Goal: Information Seeking & Learning: Learn about a topic

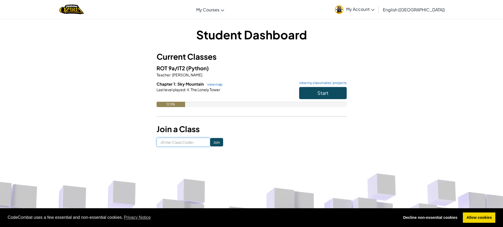
click at [161, 146] on input at bounding box center [183, 141] width 54 height 9
type input "l"
type input "LionPullSilly"
click at [212, 135] on h3 "Join a Class" at bounding box center [251, 129] width 190 height 12
click at [212, 141] on input "Join" at bounding box center [216, 142] width 13 height 8
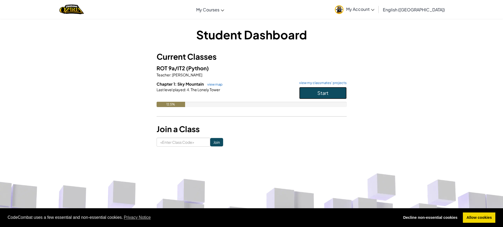
click at [342, 92] on button "Start" at bounding box center [322, 93] width 47 height 12
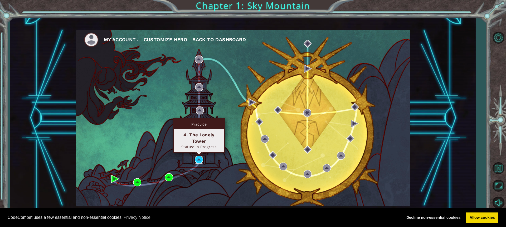
click at [198, 157] on img at bounding box center [199, 159] width 8 height 8
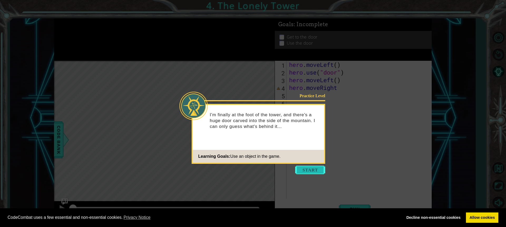
click at [315, 172] on button "Start" at bounding box center [310, 169] width 30 height 8
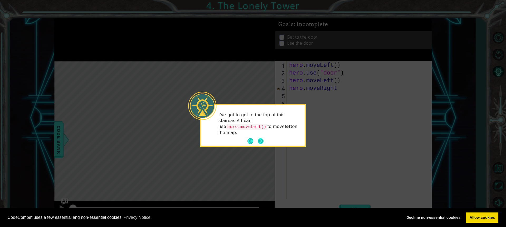
click at [260, 138] on button "Next" at bounding box center [261, 141] width 6 height 6
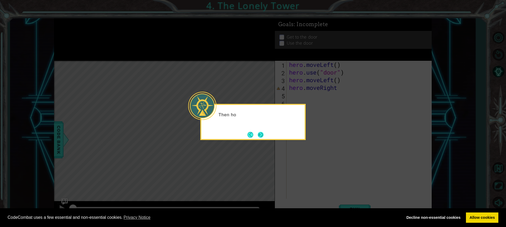
click at [260, 133] on button "Next" at bounding box center [261, 135] width 6 height 6
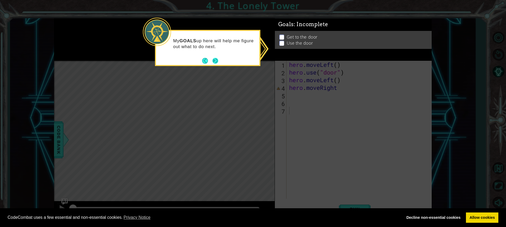
click at [217, 60] on button "Next" at bounding box center [216, 61] width 6 height 6
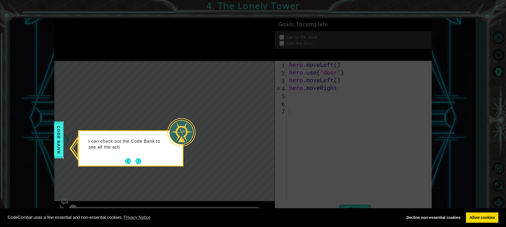
click at [139, 161] on button "Next" at bounding box center [139, 161] width 6 height 6
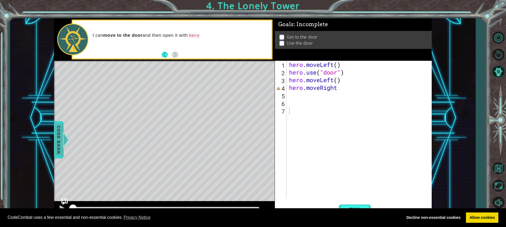
click at [56, 150] on span "Code Bank" at bounding box center [58, 139] width 8 height 32
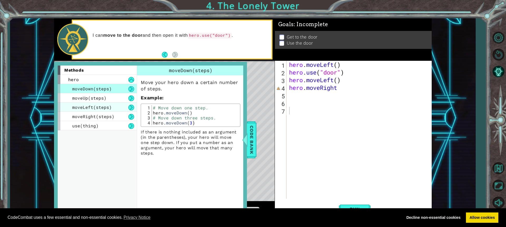
drag, startPoint x: 96, startPoint y: 98, endPoint x: 111, endPoint y: 105, distance: 16.4
click at [112, 105] on div "moveDown(steps) moveUp(steps) moveLeft(steps) moveRight(steps) use(thing)" at bounding box center [97, 107] width 79 height 46
click at [107, 116] on span "moveRight(steps)" at bounding box center [93, 116] width 42 height 6
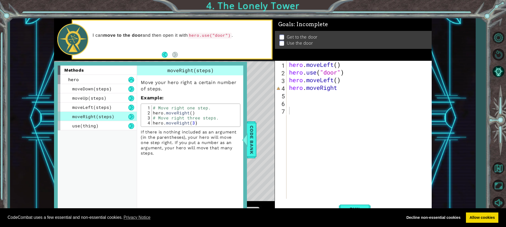
click at [52, 120] on div "1 ההההההההההההההההההההההההההההההההההההההההההההההההההההההההההההההההההההההההההההה…" at bounding box center [243, 117] width 466 height 199
click at [252, 141] on span "Code Bank" at bounding box center [251, 139] width 8 height 32
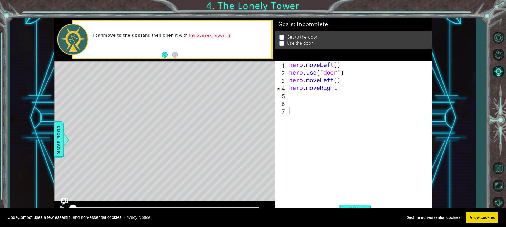
click at [292, 99] on div "hero . moveLeft ( ) hero . use ( "door" ) hero . moveLeft ( ) hero . moveRight" at bounding box center [360, 137] width 145 height 153
click at [343, 203] on button "Run" at bounding box center [355, 209] width 32 height 16
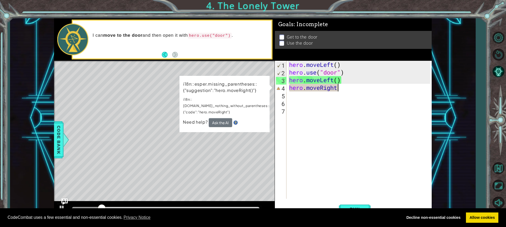
click at [345, 89] on div "hero . moveLeft ( ) hero . use ( "door" ) hero . moveLeft ( ) hero . moveRight" at bounding box center [360, 137] width 145 height 153
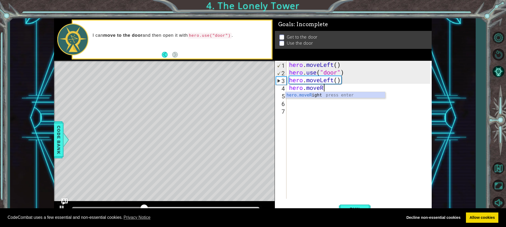
type textarea "hero.move"
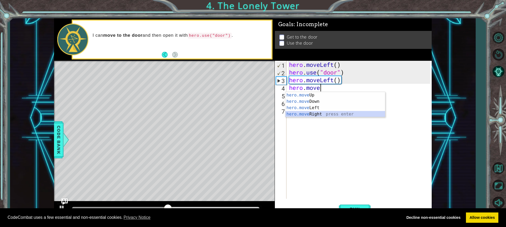
click at [301, 114] on div "hero.move Up press enter hero.move Down press enter hero.move Left press enter …" at bounding box center [336, 111] width 100 height 38
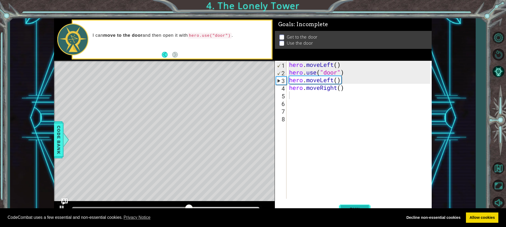
click at [357, 205] on button "Run" at bounding box center [355, 209] width 32 height 16
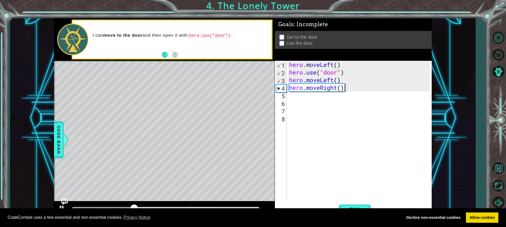
click at [350, 89] on div "hero . moveLeft ( ) hero . use ( "door" ) hero . moveLeft ( ) hero . moveRight …" at bounding box center [360, 137] width 145 height 153
click at [347, 88] on div "hero . moveLeft ( ) hero . use ( "door" ) hero . moveLeft ( ) hero . moveRight …" at bounding box center [360, 137] width 145 height 153
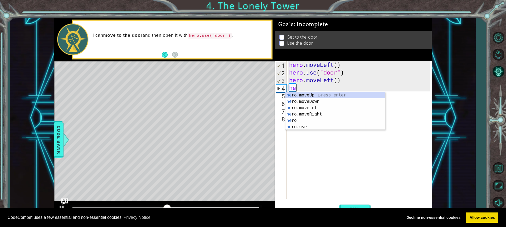
type textarea "h"
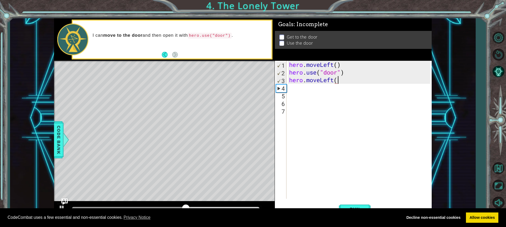
click at [351, 83] on div "hero . moveLeft ( ) hero . use ( "door" ) hero . moveLeft (" at bounding box center [360, 137] width 145 height 153
type textarea "hero.moveLeft"
click at [307, 88] on div "hero.moveLeft press enter" at bounding box center [336, 93] width 100 height 19
click at [348, 205] on button "Run" at bounding box center [355, 209] width 32 height 16
click at [296, 89] on div "hero . moveLeft ( ) hero . use ( "door" ) hero . moveLeft ( )" at bounding box center [360, 137] width 145 height 153
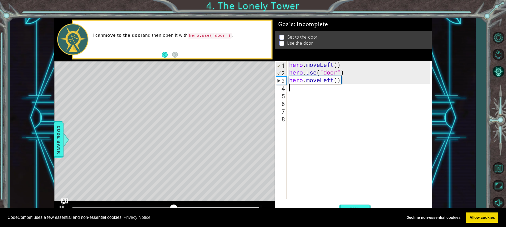
type textarea "h"
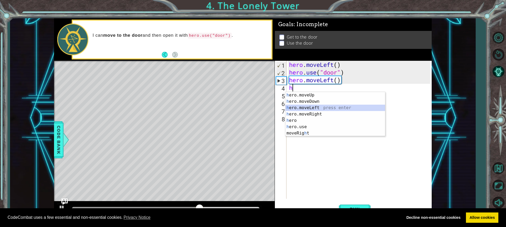
click at [312, 106] on div "h ero.moveUp press enter h ero.moveDown press enter h ero.moveLeft press enter …" at bounding box center [336, 120] width 100 height 57
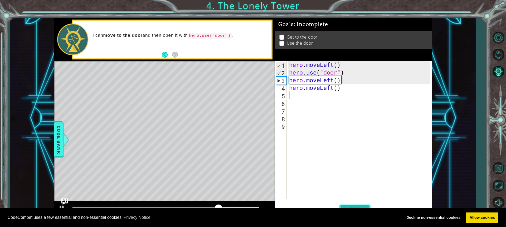
click at [355, 205] on button "Run" at bounding box center [355, 209] width 32 height 16
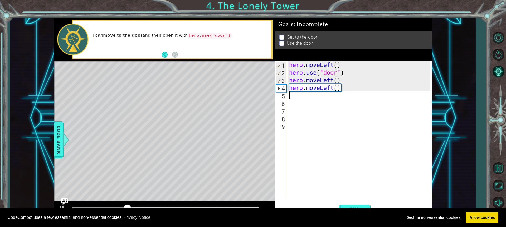
click at [333, 88] on div "hero . moveLeft ( ) hero . use ( "door" ) hero . moveLeft ( ) hero . moveLeft (…" at bounding box center [360, 137] width 145 height 153
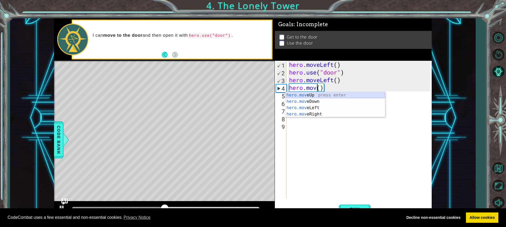
click at [333, 94] on div "hero.mov eUp press enter hero.mov eDown press enter hero.mov eLeft press enter …" at bounding box center [336, 111] width 100 height 38
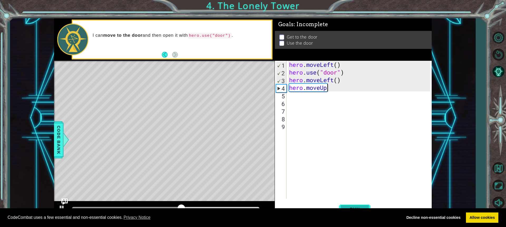
click at [354, 201] on button "Run" at bounding box center [355, 209] width 32 height 16
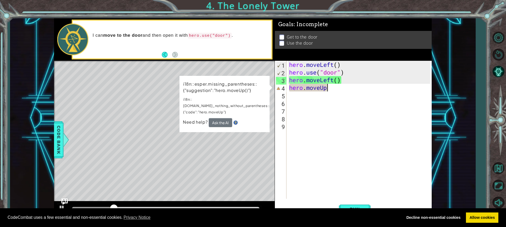
click at [330, 89] on div "hero . moveLeft ( ) hero . use ( "door" ) hero . moveLeft ( ) hero . moveUp" at bounding box center [360, 137] width 145 height 153
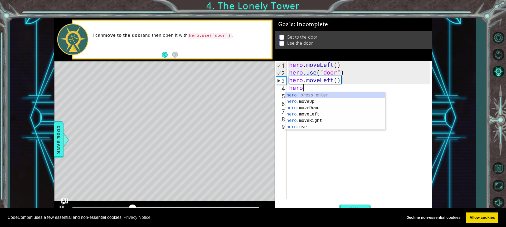
type textarea "h"
click at [315, 93] on div "h ero.moveUp press enter h ero.moveDown press enter h ero.moveLeft press enter …" at bounding box center [336, 120] width 100 height 57
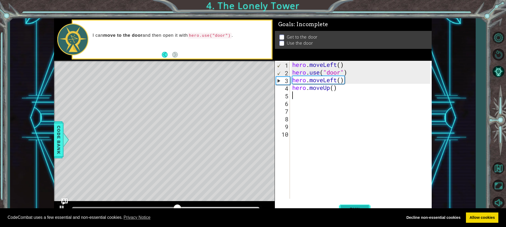
click at [360, 206] on span "Run" at bounding box center [355, 208] width 21 height 5
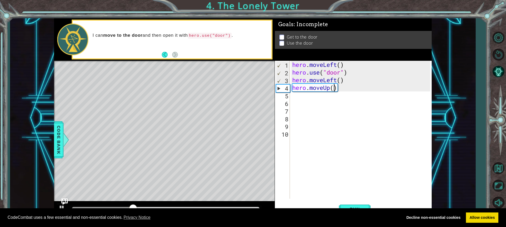
click at [333, 88] on div "hero . moveLeft ( ) hero . use ( "door" ) hero . moveLeft ( ) hero . moveUp ( )" at bounding box center [362, 137] width 142 height 153
type textarea "hero.moveUp(3)"
click at [356, 204] on button "Run" at bounding box center [355, 209] width 32 height 16
click at [300, 98] on div "hero . moveLeft ( ) hero . use ( "door" ) hero . moveLeft ( ) hero . moveUp ( 3…" at bounding box center [362, 137] width 142 height 153
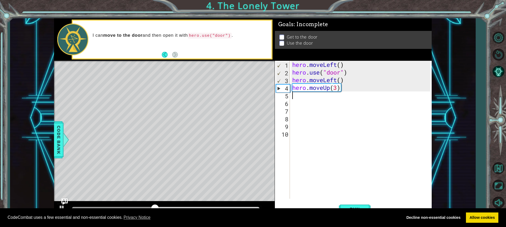
scroll to position [0, 0]
type textarea "h"
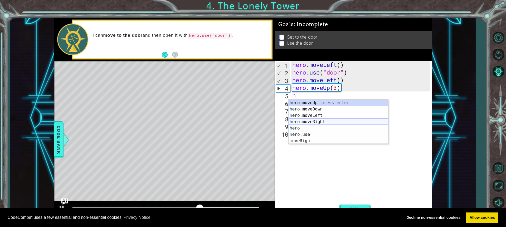
click at [307, 121] on div "h ero.moveUp press enter h ero.moveDown press enter h ero.moveLeft press enter …" at bounding box center [339, 127] width 100 height 57
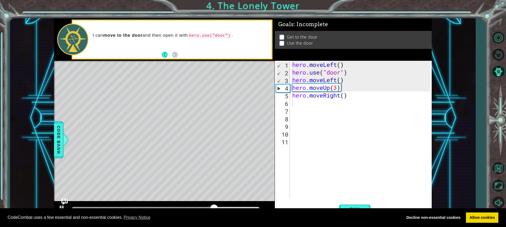
click at [357, 208] on div "CodeCombat uses a few essential and non-essential cookies. Privacy Notice Decli…" at bounding box center [253, 217] width 506 height 19
click at [356, 206] on span "Run" at bounding box center [355, 208] width 21 height 5
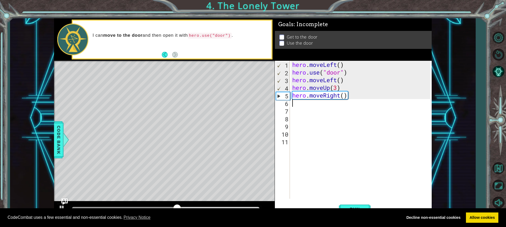
type textarea "h"
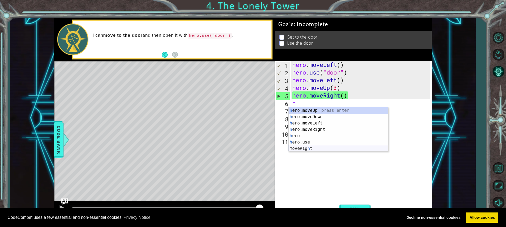
click at [305, 148] on div "h ero.moveUp press enter h ero.moveDown press enter h ero.moveLeft press enter …" at bounding box center [339, 135] width 100 height 57
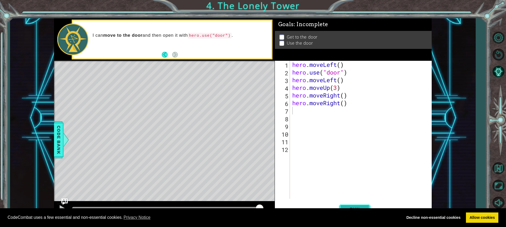
click at [354, 206] on span "Run" at bounding box center [355, 208] width 21 height 5
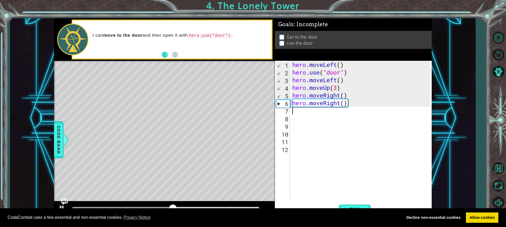
type textarea "h"
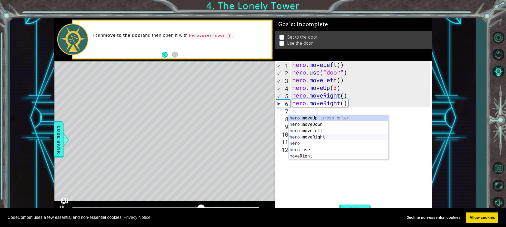
click at [306, 136] on div "h ero.moveUp press enter h ero.moveDown press enter h ero.moveLeft press enter …" at bounding box center [339, 143] width 100 height 57
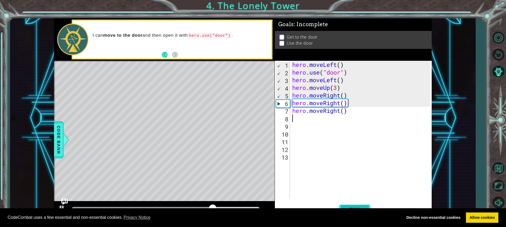
click at [347, 204] on button "Run" at bounding box center [355, 209] width 32 height 16
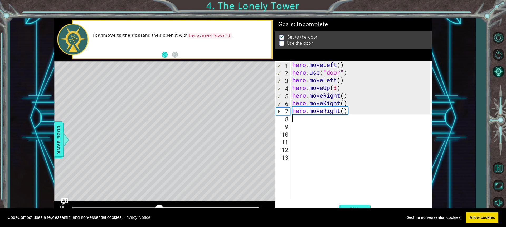
type textarea "h"
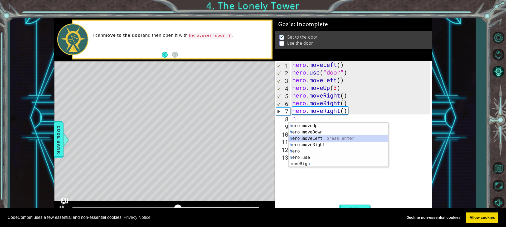
click at [303, 138] on div "h ero.moveUp press enter h ero.moveDown press enter h ero.moveLeft press enter …" at bounding box center [339, 150] width 100 height 57
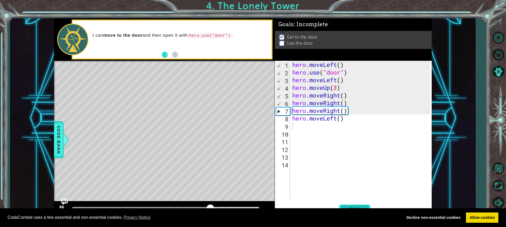
click at [366, 207] on button "Run" at bounding box center [355, 209] width 32 height 16
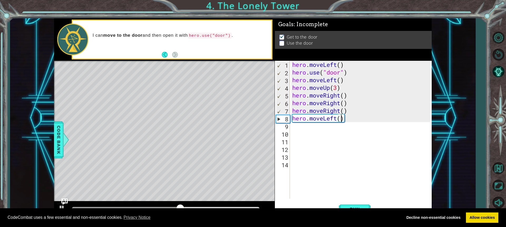
click at [340, 118] on div "hero . moveLeft ( ) hero . use ( "door" ) hero . moveLeft ( ) hero . moveUp ( 3…" at bounding box center [362, 137] width 142 height 153
click at [355, 203] on button "Run" at bounding box center [355, 209] width 32 height 16
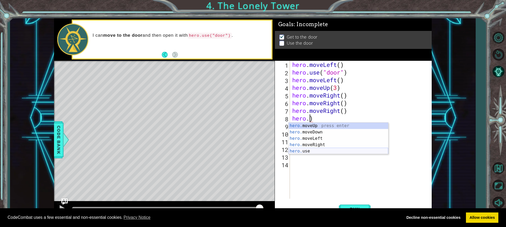
click at [311, 150] on div "hero. moveUp press enter hero. moveDown press enter hero. moveLeft press enter …" at bounding box center [339, 144] width 100 height 44
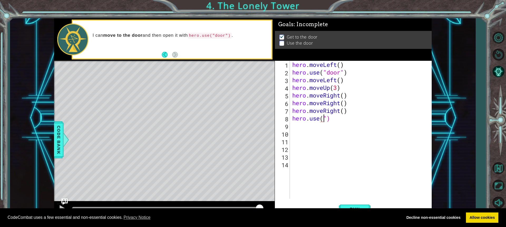
scroll to position [0, 2]
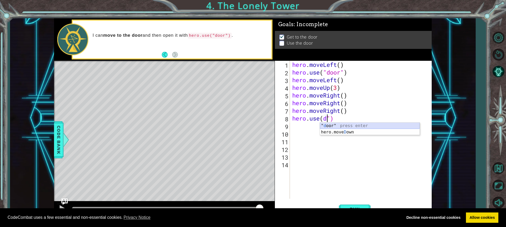
click at [362, 125] on div "" d oor" press enter hero.[PERSON_NAME] own press enter" at bounding box center [370, 134] width 100 height 25
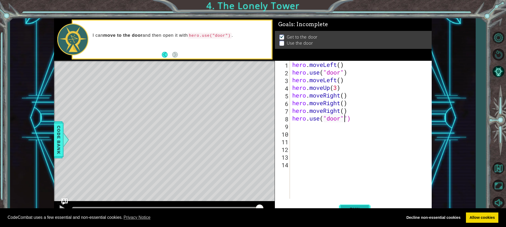
click at [355, 207] on span "Run" at bounding box center [355, 208] width 21 height 5
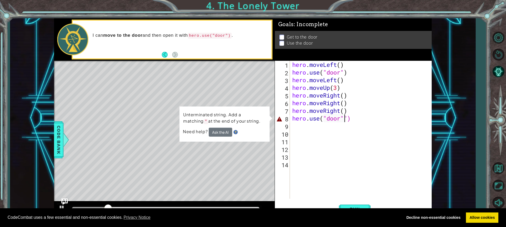
type textarea "hero.use("door")"
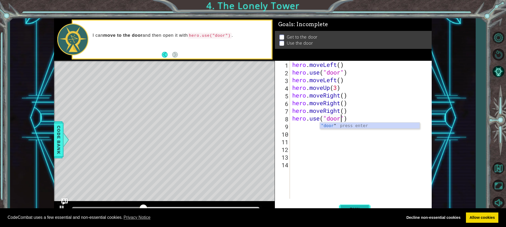
drag, startPoint x: 344, startPoint y: 207, endPoint x: 344, endPoint y: 204, distance: 2.7
click at [344, 205] on button "Run" at bounding box center [355, 209] width 32 height 16
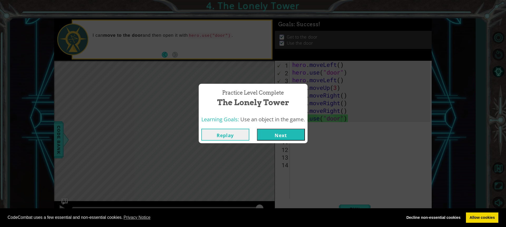
click at [294, 133] on button "Next" at bounding box center [281, 134] width 48 height 12
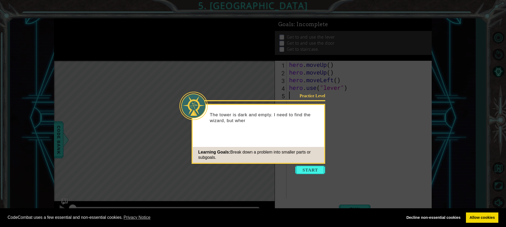
drag, startPoint x: 312, startPoint y: 169, endPoint x: 313, endPoint y: 164, distance: 4.5
click at [312, 167] on button "Start" at bounding box center [310, 169] width 30 height 8
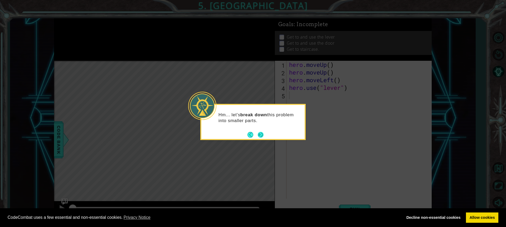
click at [262, 134] on button "Next" at bounding box center [261, 135] width 6 height 6
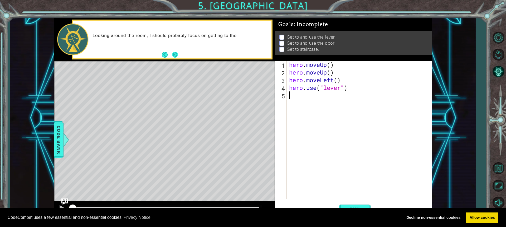
drag, startPoint x: 178, startPoint y: 46, endPoint x: 178, endPoint y: 52, distance: 6.3
click at [178, 52] on div "Looking around the room, I should probably focus on getting to the" at bounding box center [172, 40] width 199 height 38
click at [178, 58] on button "Next" at bounding box center [175, 55] width 6 height 6
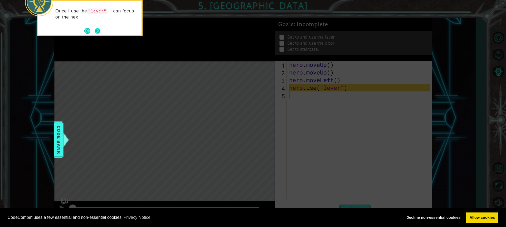
click at [100, 31] on button "Next" at bounding box center [98, 31] width 6 height 6
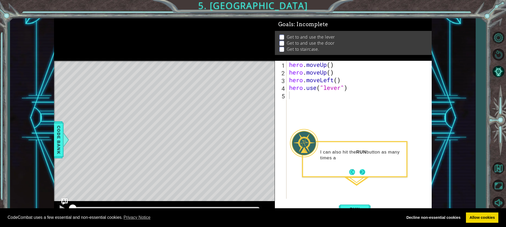
click at [364, 171] on button "Next" at bounding box center [363, 172] width 6 height 6
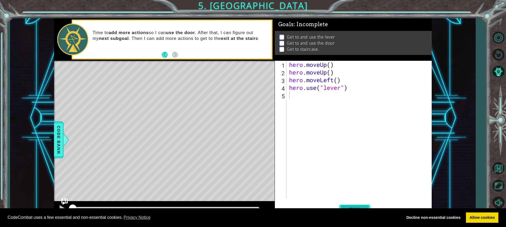
click at [348, 207] on span "Run" at bounding box center [355, 208] width 21 height 5
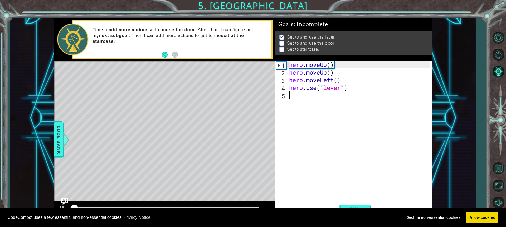
scroll to position [1, 0]
type textarea "h"
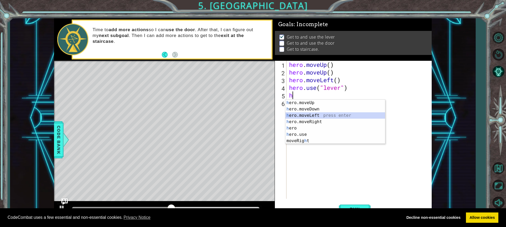
click at [316, 114] on div "h ero.moveUp press enter h ero.moveDown press enter h ero.moveLeft press enter …" at bounding box center [336, 127] width 100 height 57
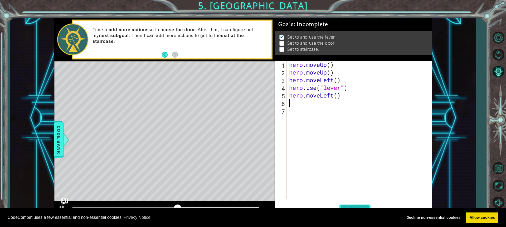
click at [355, 202] on button "Run" at bounding box center [355, 209] width 32 height 16
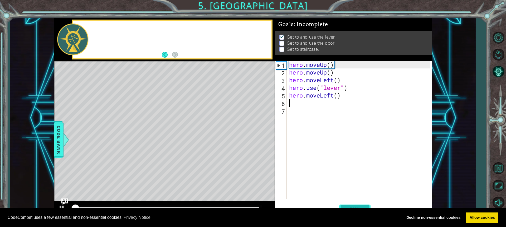
click at [353, 207] on span "Run" at bounding box center [355, 208] width 21 height 5
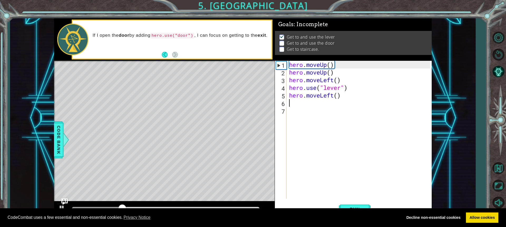
click at [333, 95] on div "hero . moveUp ( ) hero . moveUp ( ) hero . moveLeft ( ) hero . use ( "lever" ) …" at bounding box center [360, 137] width 145 height 153
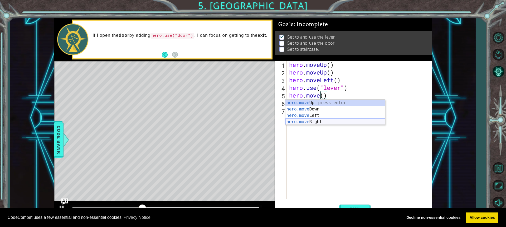
click at [311, 122] on div "hero.move Up press enter hero.move Down press enter hero.move Left press enter …" at bounding box center [336, 118] width 100 height 38
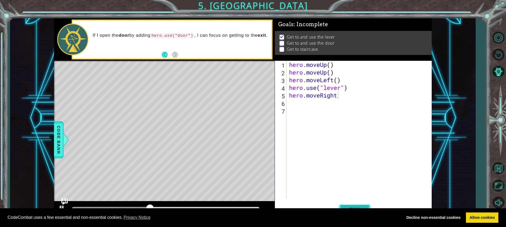
click at [352, 203] on button "Run" at bounding box center [355, 209] width 32 height 16
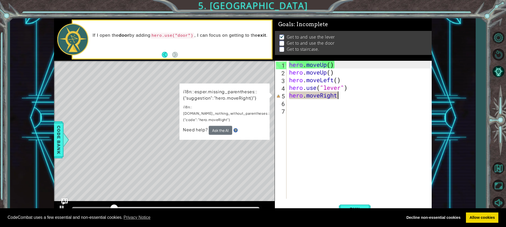
type textarea "hero.moveRigh"
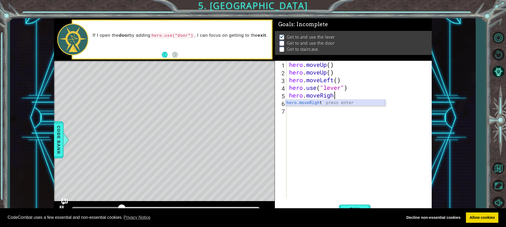
click at [343, 101] on div "hero.moveRigh t press enter" at bounding box center [336, 108] width 100 height 19
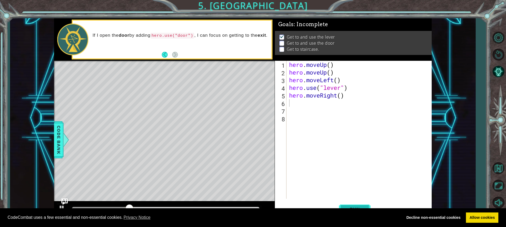
click at [350, 205] on button "Run" at bounding box center [355, 209] width 32 height 16
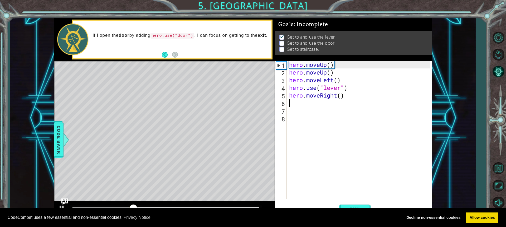
type textarea "h"
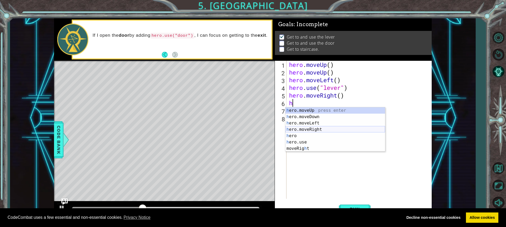
click at [309, 131] on div "h ero.moveUp press enter h ero.moveDown press enter h ero.moveLeft press enter …" at bounding box center [336, 135] width 100 height 57
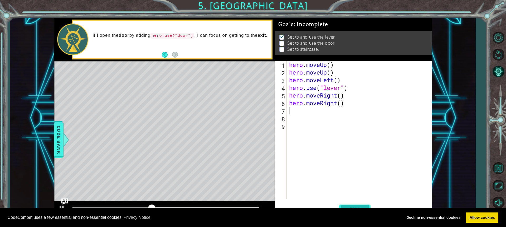
click at [363, 204] on button "Run" at bounding box center [355, 209] width 32 height 16
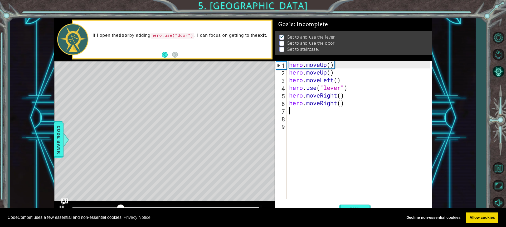
type textarea "h"
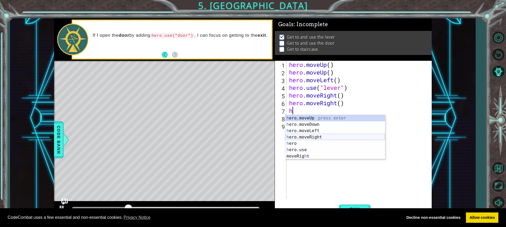
click at [323, 137] on div "h ero.moveUp press enter h ero.moveDown press enter h ero.moveLeft press enter …" at bounding box center [336, 143] width 100 height 57
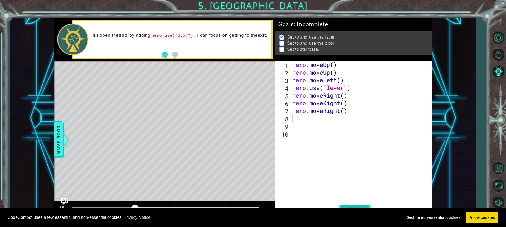
click at [350, 206] on span "Run" at bounding box center [355, 208] width 21 height 5
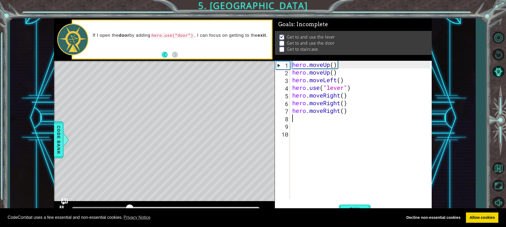
type textarea "h"
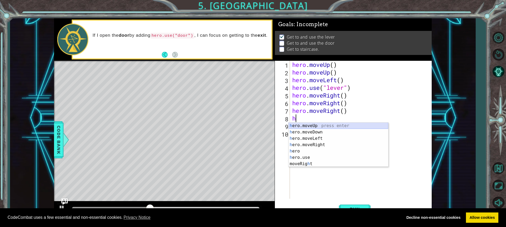
click at [312, 124] on div "h ero.moveUp press enter h ero.moveDown press enter h ero.moveLeft press enter …" at bounding box center [339, 150] width 100 height 57
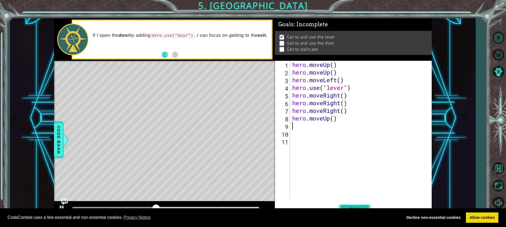
drag, startPoint x: 358, startPoint y: 206, endPoint x: 356, endPoint y: 204, distance: 3.0
click at [357, 205] on button "Run" at bounding box center [355, 209] width 32 height 16
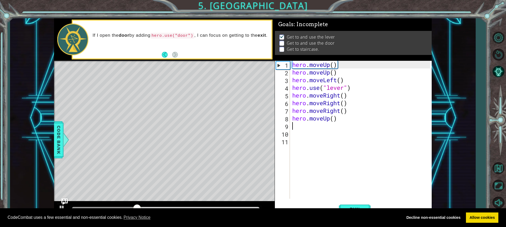
click at [330, 119] on div "hero . moveUp ( ) hero . moveUp ( ) hero . moveLeft ( ) hero . use ( "lever" ) …" at bounding box center [362, 137] width 142 height 153
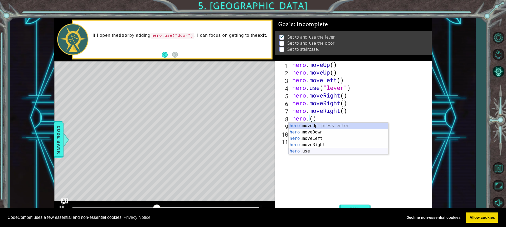
click at [310, 151] on div "hero. moveUp press enter hero. moveDown press enter hero. moveLeft press enter …" at bounding box center [339, 144] width 100 height 44
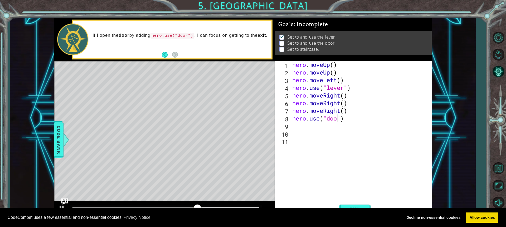
scroll to position [0, 2]
type textarea "hero.use("door")"
click at [358, 205] on button "Run" at bounding box center [355, 209] width 32 height 16
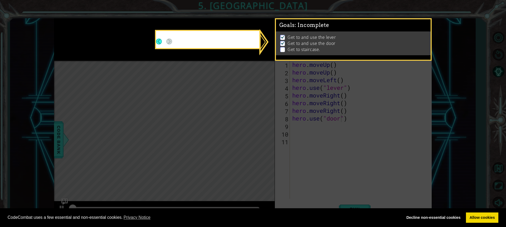
scroll to position [1, 0]
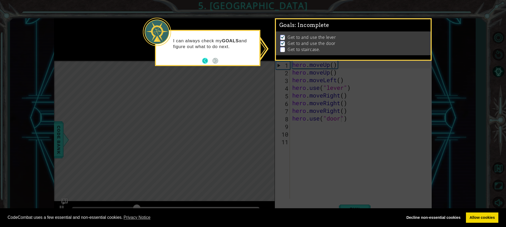
click at [206, 62] on button "Back" at bounding box center [207, 61] width 10 height 6
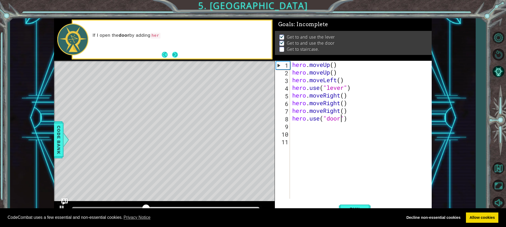
click at [173, 58] on button "Next" at bounding box center [175, 55] width 6 height 6
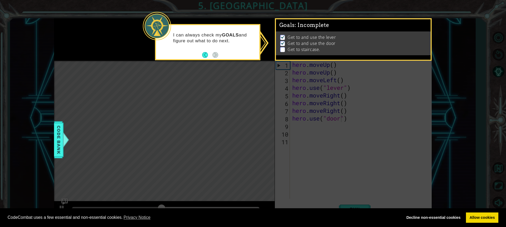
click at [315, 46] on p "Get to staircase." at bounding box center [304, 49] width 32 height 6
drag, startPoint x: 292, startPoint y: 54, endPoint x: 439, endPoint y: 42, distance: 147.6
click at [442, 43] on div "1 ההההההההההההההההההההההההההההההההההההההההההההההההההההההההההההההההההההההההההההה…" at bounding box center [253, 113] width 506 height 227
click at [280, 49] on p at bounding box center [282, 49] width 5 height 5
click at [204, 55] on button "Back" at bounding box center [207, 55] width 10 height 6
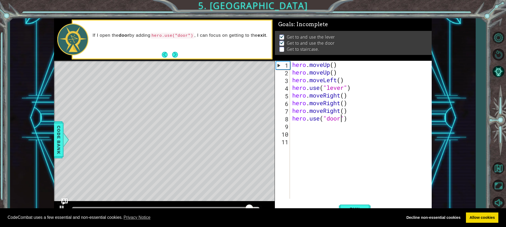
click at [309, 127] on div "hero . moveUp ( ) hero . moveUp ( ) hero . moveLeft ( ) hero . use ( "lever" ) …" at bounding box center [362, 137] width 142 height 153
type textarea "h"
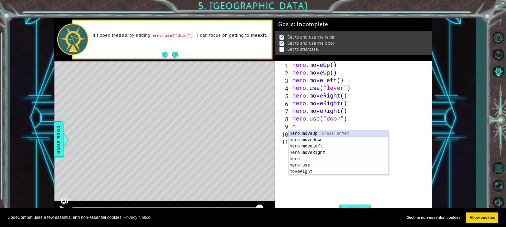
click at [312, 133] on div "h ero.moveUp press enter h ero.moveDown press enter h ero.moveLeft press enter …" at bounding box center [339, 158] width 100 height 57
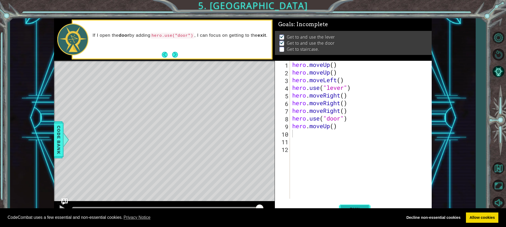
click at [361, 204] on button "Run" at bounding box center [355, 209] width 32 height 16
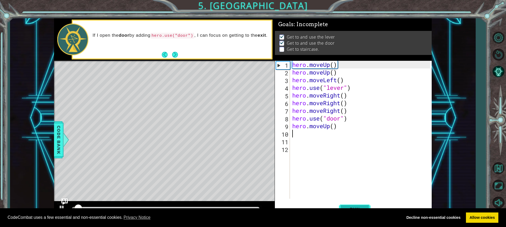
scroll to position [1, 0]
click at [332, 127] on div "hero . moveUp ( ) hero . moveUp ( ) hero . moveLeft ( ) hero . use ( "lever" ) …" at bounding box center [362, 137] width 142 height 153
click at [333, 126] on div "hero . moveUp ( ) hero . moveUp ( ) hero . moveLeft ( ) hero . use ( "lever" ) …" at bounding box center [362, 137] width 142 height 153
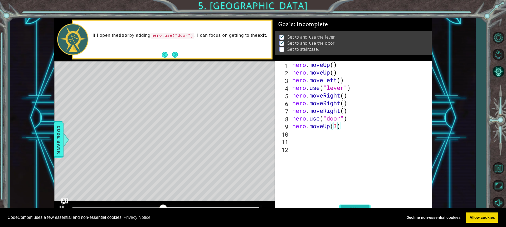
type textarea "hero.moveUp(3)"
click at [359, 205] on button "Run" at bounding box center [355, 209] width 32 height 16
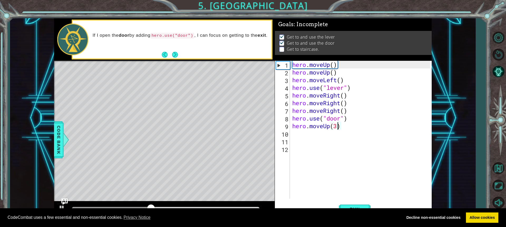
click at [315, 137] on div "hero . moveUp ( ) hero . moveUp ( ) hero . moveLeft ( ) hero . use ( "lever" ) …" at bounding box center [362, 137] width 142 height 153
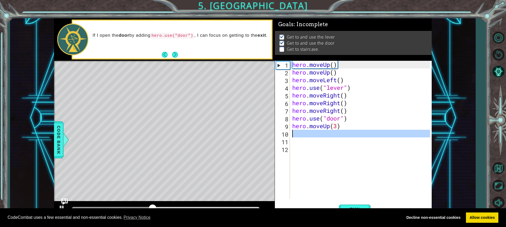
scroll to position [0, 0]
type textarea "h"
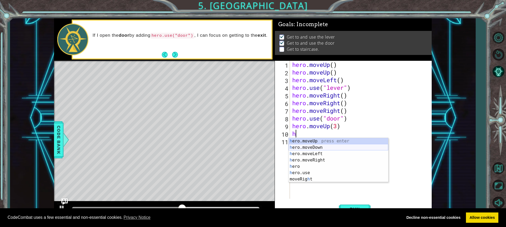
click at [315, 145] on div "h ero.moveUp press enter h ero.moveDown press enter h ero.moveLeft press enter …" at bounding box center [339, 166] width 100 height 57
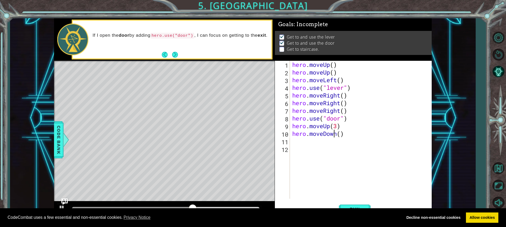
click at [337, 133] on div "hero . moveUp ( ) hero . moveUp ( ) hero . moveLeft ( ) hero . use ( "lever" ) …" at bounding box center [362, 137] width 142 height 153
click at [337, 135] on div "hero . moveUp ( ) hero . moveUp ( ) hero . moveLeft ( ) hero . use ( "lever" ) …" at bounding box center [362, 137] width 142 height 153
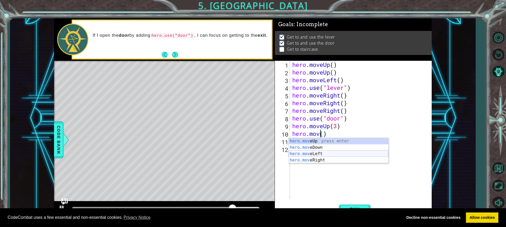
click at [321, 152] on div "hero.mov eUp press enter hero.mov eDown press enter hero.mov eLeft press enter …" at bounding box center [339, 157] width 100 height 38
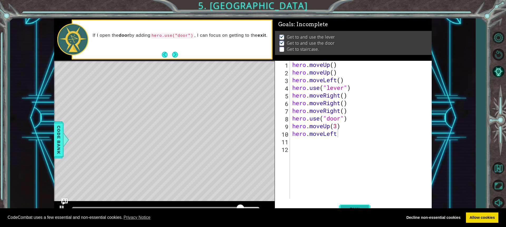
click at [354, 205] on button "Run" at bounding box center [355, 209] width 32 height 16
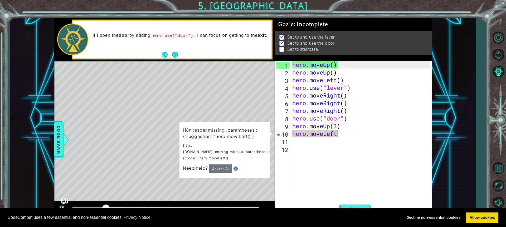
type textarea "hero.moveLef"
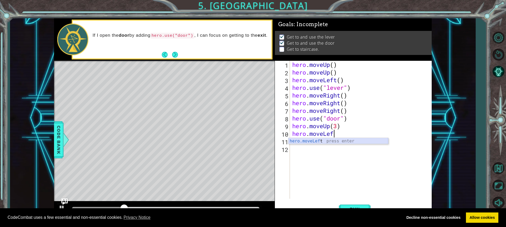
click at [338, 139] on div "hero.moveLef t press enter" at bounding box center [339, 147] width 100 height 19
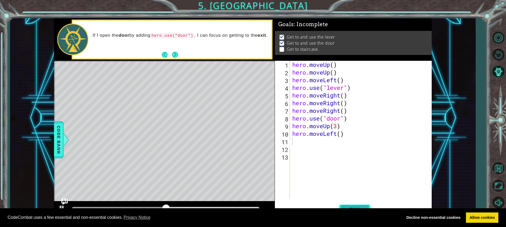
click at [358, 205] on button "Run" at bounding box center [355, 209] width 32 height 16
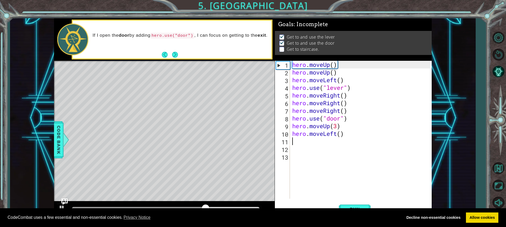
type textarea "h"
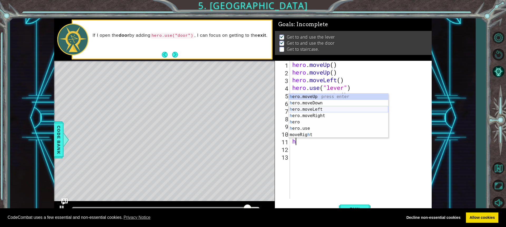
click at [315, 108] on div "h ero.moveUp press enter h ero.moveDown press enter h ero.moveLeft press enter …" at bounding box center [339, 121] width 100 height 57
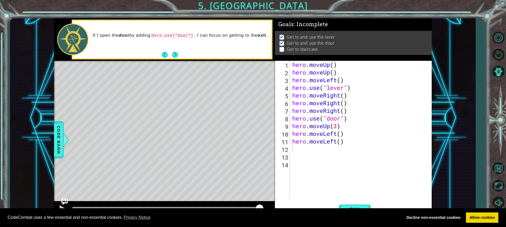
drag, startPoint x: 357, startPoint y: 203, endPoint x: 356, endPoint y: 200, distance: 3.8
click at [357, 202] on button "Run" at bounding box center [355, 209] width 32 height 16
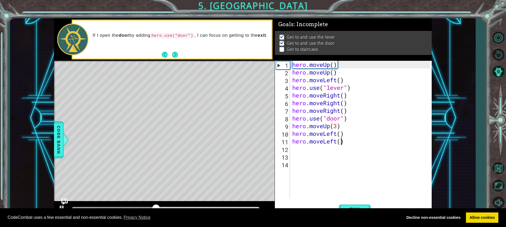
click at [340, 141] on div "hero . moveUp ( ) hero . moveUp ( ) hero . moveLeft ( ) hero . use ( "lever" ) …" at bounding box center [362, 137] width 142 height 153
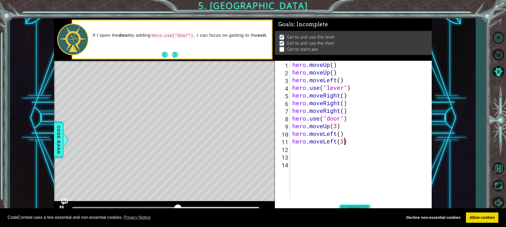
click at [346, 206] on span "Run" at bounding box center [355, 208] width 21 height 5
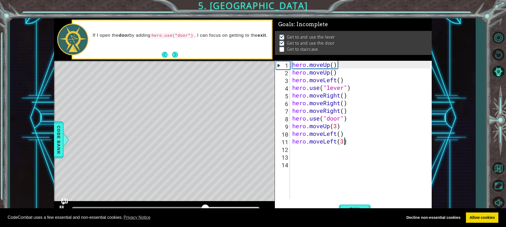
type textarea "hero.moveLeft()"
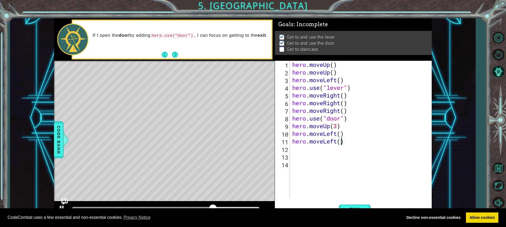
click at [342, 152] on div "hero . moveUp ( ) hero . moveUp ( ) hero . moveLeft ( ) hero . use ( "lever" ) …" at bounding box center [362, 137] width 142 height 153
click at [293, 147] on div "hero . moveUp ( ) hero . moveUp ( ) hero . moveLeft ( ) hero . use ( "lever" ) …" at bounding box center [362, 137] width 142 height 153
type textarea "h"
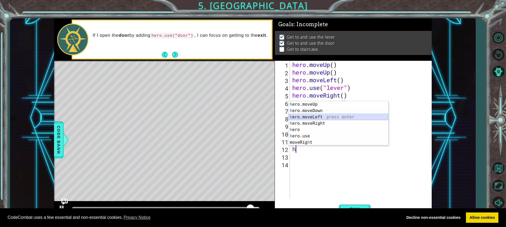
click at [318, 115] on div "h ero.moveUp press enter h ero.moveDown press enter h ero.moveLeft press enter …" at bounding box center [339, 129] width 100 height 57
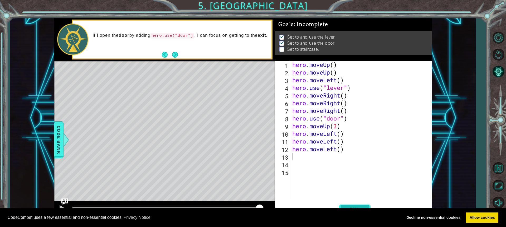
drag, startPoint x: 353, startPoint y: 202, endPoint x: 350, endPoint y: 201, distance: 3.3
click at [353, 202] on button "Run" at bounding box center [355, 209] width 32 height 16
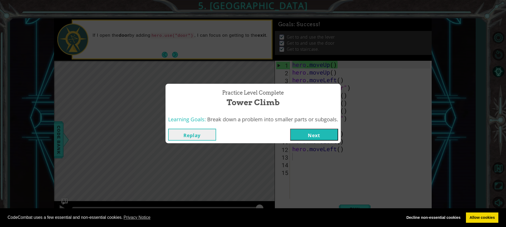
click at [304, 135] on button "Next" at bounding box center [314, 134] width 48 height 12
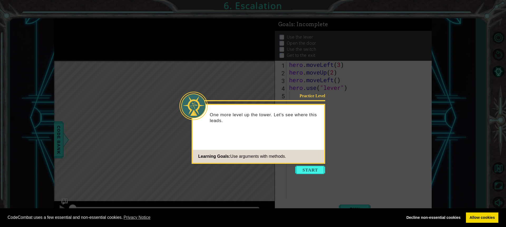
click at [304, 174] on body "Cookie Policy CodeCombat uses a few essential and non-essential cookies. Privac…" at bounding box center [253, 113] width 506 height 227
click at [305, 170] on button "Start" at bounding box center [310, 169] width 30 height 8
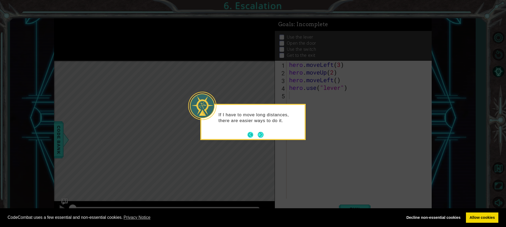
click at [255, 136] on button "Back" at bounding box center [253, 135] width 10 height 6
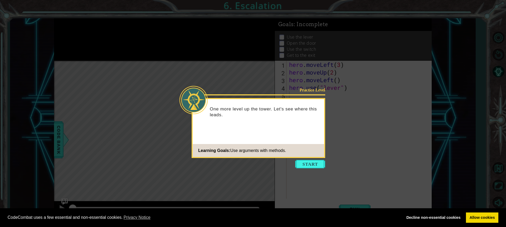
click at [299, 165] on button "Start" at bounding box center [310, 164] width 30 height 8
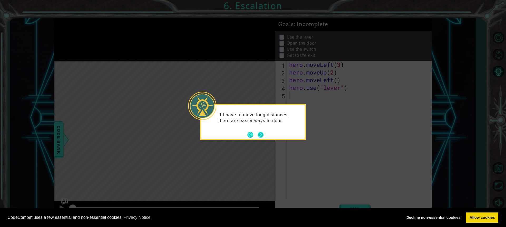
click at [260, 134] on button "Next" at bounding box center [261, 135] width 6 height 6
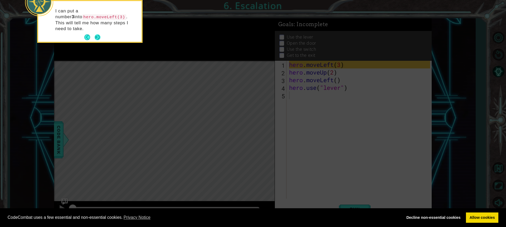
click at [99, 34] on button "Next" at bounding box center [98, 37] width 6 height 6
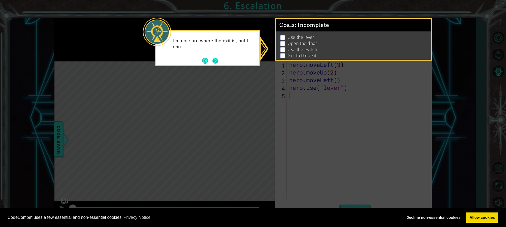
click at [216, 63] on button "Next" at bounding box center [216, 61] width 6 height 6
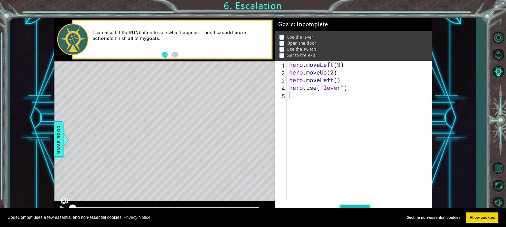
click at [358, 206] on span "Run" at bounding box center [355, 208] width 21 height 5
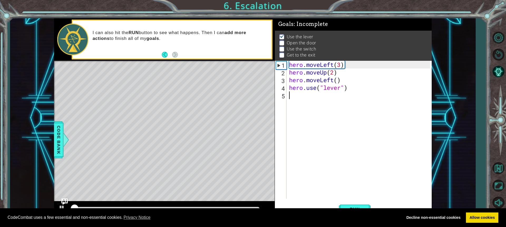
scroll to position [3, 0]
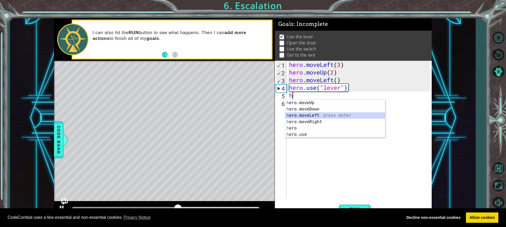
click at [307, 115] on div "h ero.moveUp press enter h ero.moveDown press enter h ero.moveLeft press enter …" at bounding box center [336, 124] width 100 height 51
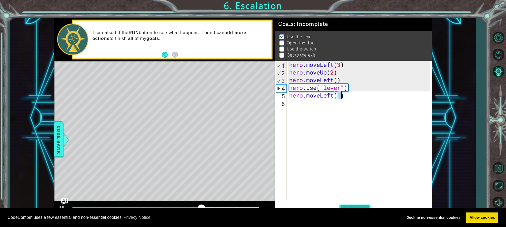
type textarea "hero.moveLeft(1)"
click at [353, 207] on button "Run" at bounding box center [355, 209] width 32 height 16
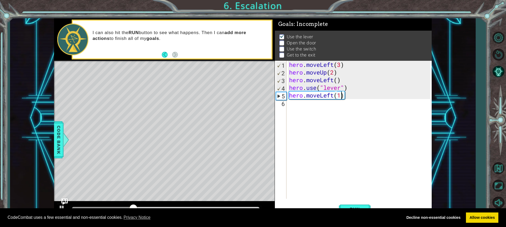
click at [294, 104] on div "hero . moveLeft ( 3 ) hero . moveUp ( 2 ) hero . moveLeft ( ) hero . use ( "lev…" at bounding box center [360, 137] width 145 height 153
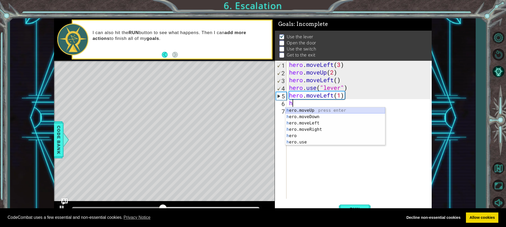
click at [313, 108] on div "h ero.moveUp press enter h ero.moveDown press enter h ero.moveLeft press enter …" at bounding box center [336, 132] width 100 height 51
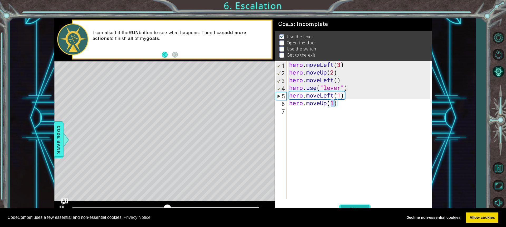
drag, startPoint x: 336, startPoint y: 216, endPoint x: 344, endPoint y: 206, distance: 12.4
click at [343, 208] on div "CodeCombat uses a few essential and non-essential cookies. Privacy Notice Decli…" at bounding box center [253, 217] width 506 height 19
click at [344, 206] on button "Run" at bounding box center [355, 209] width 32 height 16
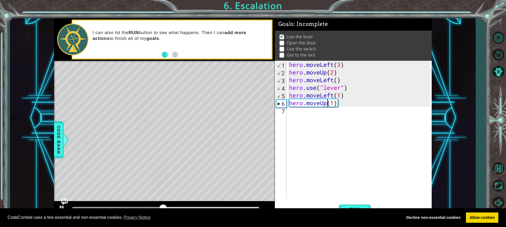
click at [326, 102] on div "hero . moveLeft ( 3 ) hero . moveUp ( 2 ) hero . moveLeft ( ) hero . use ( "lev…" at bounding box center [360, 137] width 145 height 153
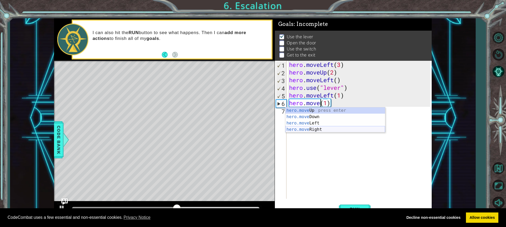
click at [307, 130] on div "hero.move Up press enter hero.move Down press enter hero.move Left press enter …" at bounding box center [336, 126] width 100 height 38
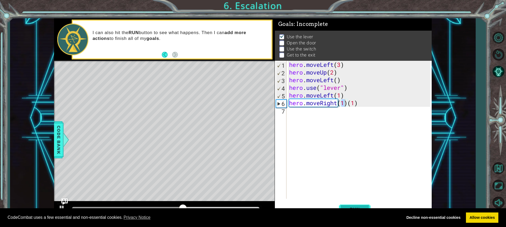
drag, startPoint x: 348, startPoint y: 206, endPoint x: 345, endPoint y: 205, distance: 3.3
click at [348, 205] on button "Run" at bounding box center [355, 209] width 32 height 16
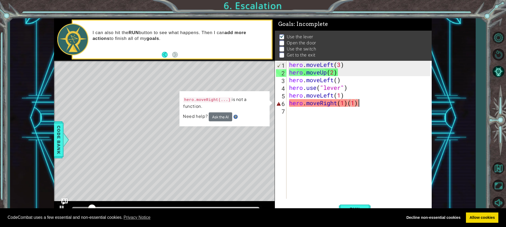
click at [358, 102] on div "hero . moveLeft ( 3 ) hero . moveUp ( 2 ) hero . moveLeft ( ) hero . use ( "lev…" at bounding box center [360, 137] width 145 height 153
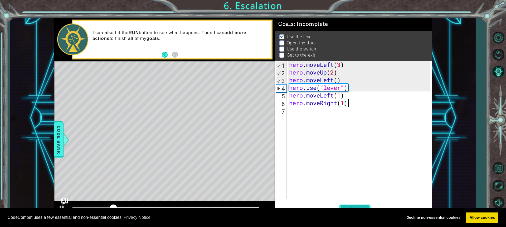
click at [353, 202] on button "Run" at bounding box center [355, 209] width 32 height 16
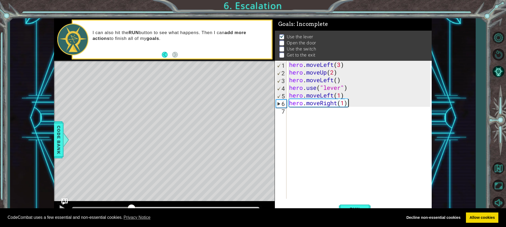
drag, startPoint x: 92, startPoint y: 206, endPoint x: 132, endPoint y: 193, distance: 41.8
click at [132, 193] on div "methods hero moveDown(steps) moveUp(steps) moveLeft(steps) moveRight(steps) use…" at bounding box center [243, 117] width 378 height 199
type textarea "hero.moveRight(1)"
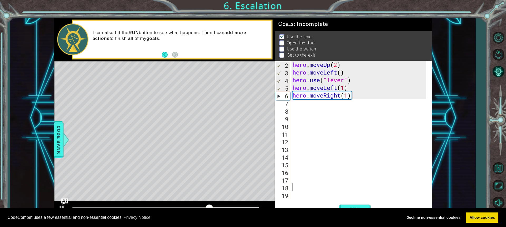
scroll to position [0, 0]
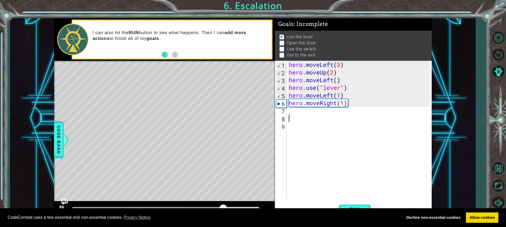
click at [355, 106] on div "hero . moveLeft ( 3 ) hero . moveUp ( 2 ) hero . moveLeft ( ) hero . use ( "lev…" at bounding box center [360, 137] width 145 height 153
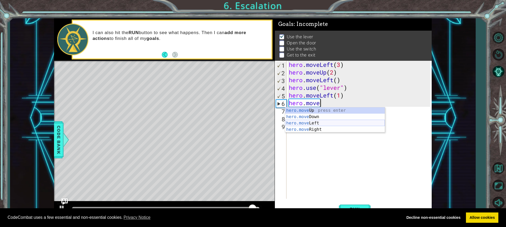
click at [308, 121] on div "hero.move Up press enter hero.move Down press enter hero.move Left press enter …" at bounding box center [335, 126] width 100 height 38
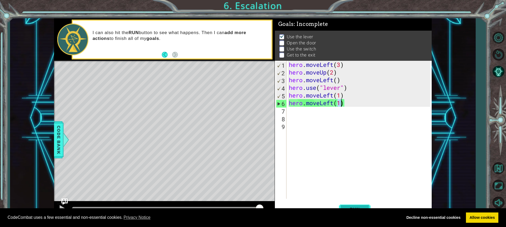
click at [351, 205] on button "Run" at bounding box center [355, 209] width 32 height 16
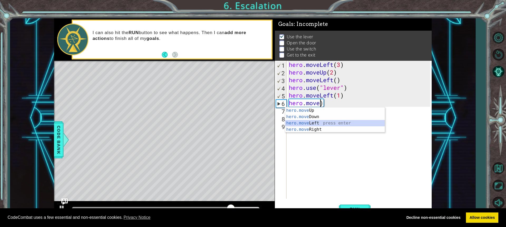
click at [312, 124] on div "hero.move Up press enter hero.move Down press enter hero.move Left press enter …" at bounding box center [335, 126] width 100 height 38
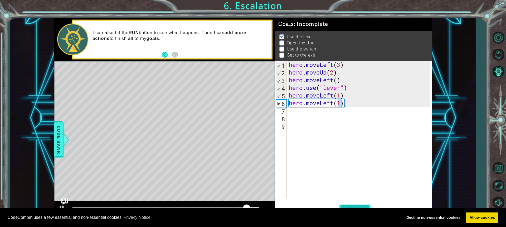
click at [361, 202] on button "Run" at bounding box center [355, 209] width 32 height 16
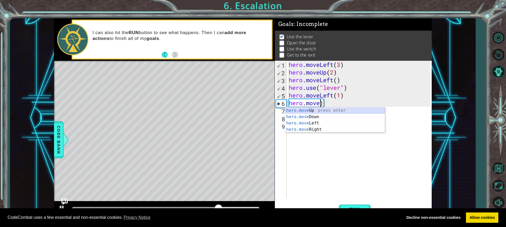
drag, startPoint x: 326, startPoint y: 109, endPoint x: 322, endPoint y: 112, distance: 5.1
click at [324, 112] on div "hero.move Up press enter hero.move Down press enter hero.move Left press enter …" at bounding box center [335, 126] width 100 height 38
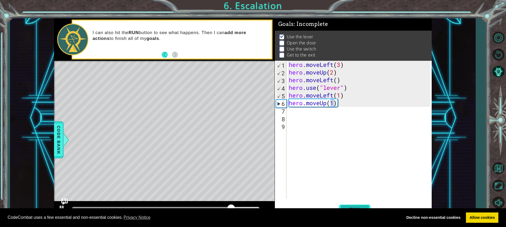
click at [353, 205] on button "Run" at bounding box center [355, 209] width 32 height 16
click at [326, 105] on div "hero . moveLeft ( 3 ) hero . moveUp ( 2 ) hero . moveLeft ( ) hero . use ( "lev…" at bounding box center [360, 137] width 145 height 153
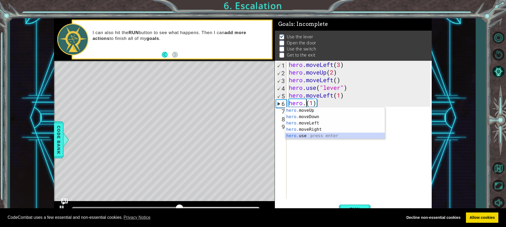
click at [305, 133] on div "hero. moveUp press enter hero. moveDown press enter hero. moveLeft press enter …" at bounding box center [335, 129] width 100 height 44
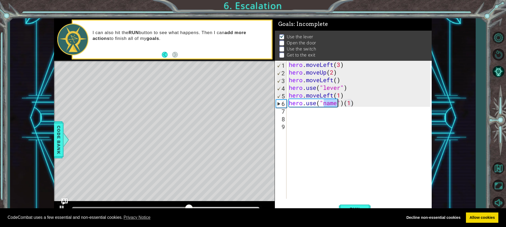
click at [336, 105] on div "hero . moveLeft ( 3 ) hero . moveUp ( 2 ) hero . moveLeft ( ) hero . use ( "lev…" at bounding box center [359, 130] width 142 height 138
click at [337, 103] on div "hero . moveLeft ( 3 ) hero . moveUp ( 2 ) hero . moveLeft ( ) hero . use ( "lev…" at bounding box center [360, 137] width 145 height 153
click at [337, 104] on div "hero . moveLeft ( 3 ) hero . moveUp ( 2 ) hero . moveLeft ( ) hero . use ( "lev…" at bounding box center [360, 137] width 145 height 153
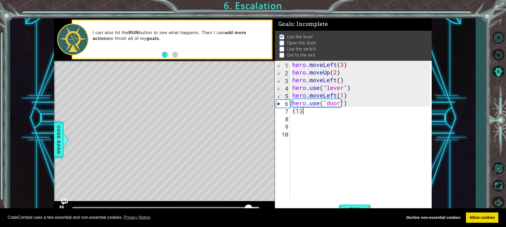
click at [307, 113] on div "hero . moveLeft ( 3 ) hero . moveUp ( 2 ) hero . moveLeft ( ) hero . use ( "lev…" at bounding box center [362, 137] width 142 height 153
type textarea "("
click at [346, 206] on span "Run" at bounding box center [355, 208] width 21 height 5
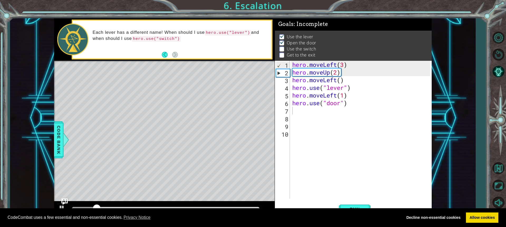
drag, startPoint x: 111, startPoint y: 205, endPoint x: 114, endPoint y: 205, distance: 3.3
click at [123, 205] on div at bounding box center [164, 209] width 221 height 17
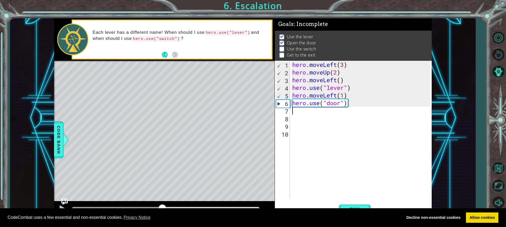
drag, startPoint x: 102, startPoint y: 204, endPoint x: 162, endPoint y: 210, distance: 60.7
click at [162, 211] on body "Cookie Policy CodeCombat uses a few essential and non-essential cookies. Privac…" at bounding box center [253, 113] width 506 height 227
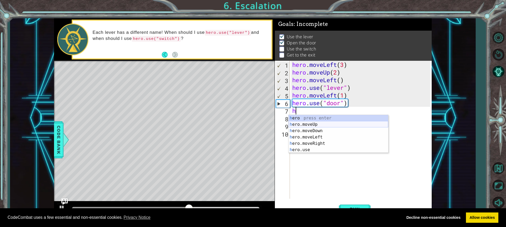
click at [311, 123] on div "h ero press enter h ero.moveUp press enter h ero.moveDown press enter h ero.mov…" at bounding box center [339, 140] width 100 height 51
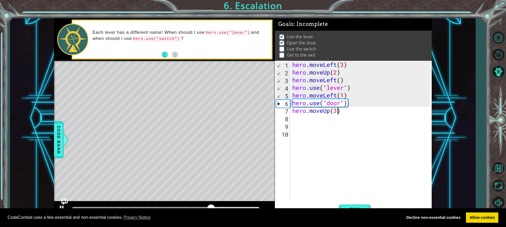
scroll to position [0, 2]
type textarea "hero.moveUp(3)"
click at [347, 205] on button "Run" at bounding box center [355, 209] width 32 height 16
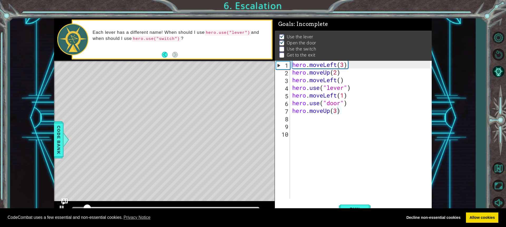
click at [145, 203] on div at bounding box center [164, 209] width 221 height 17
drag, startPoint x: 149, startPoint y: 208, endPoint x: 150, endPoint y: 204, distance: 3.6
click at [149, 206] on body "Cookie Policy CodeCombat uses a few essential and non-essential cookies. Privac…" at bounding box center [253, 113] width 506 height 227
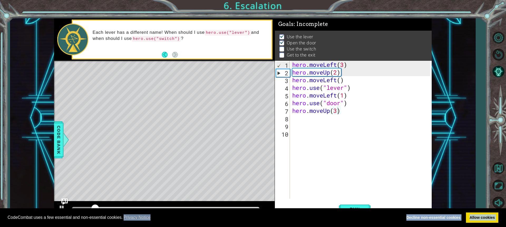
click at [150, 204] on div at bounding box center [164, 209] width 221 height 17
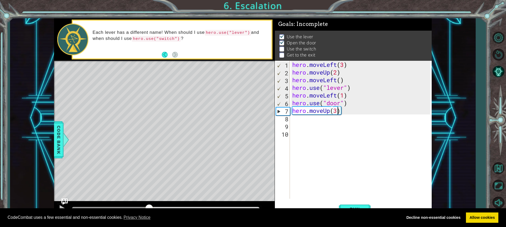
click at [149, 207] on div at bounding box center [166, 209] width 188 height 4
click at [314, 123] on div "hero . moveLeft ( 3 ) hero . moveUp ( 2 ) hero . moveLeft ( ) hero . use ( "lev…" at bounding box center [362, 137] width 142 height 153
click at [310, 123] on div "hero . moveLeft ( 3 ) hero . moveUp ( 2 ) hero . moveLeft ( ) hero . use ( "lev…" at bounding box center [362, 137] width 142 height 153
click at [310, 119] on div "hero . moveLeft ( 3 ) hero . moveUp ( 2 ) hero . moveLeft ( ) hero . use ( "lev…" at bounding box center [362, 137] width 142 height 153
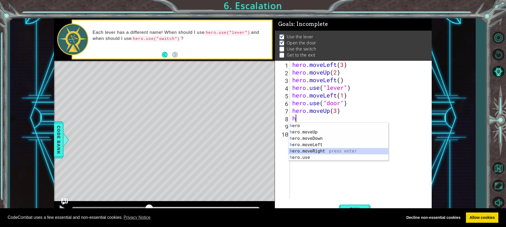
click at [313, 149] on div "h ero press enter h ero.moveUp press enter h ero.moveDown press enter h ero.mov…" at bounding box center [339, 147] width 100 height 51
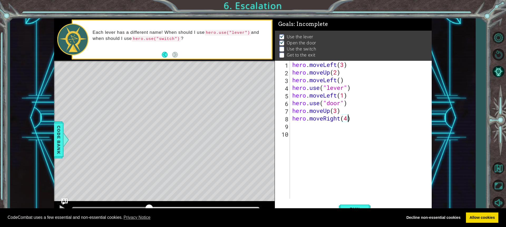
scroll to position [0, 2]
click at [340, 205] on button "Run" at bounding box center [355, 209] width 32 height 16
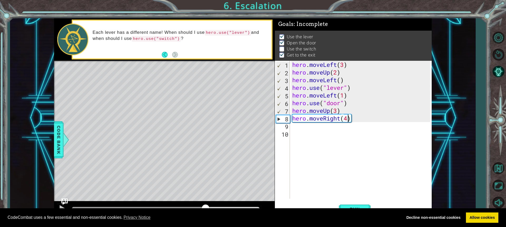
click at [205, 207] on div at bounding box center [166, 209] width 188 height 4
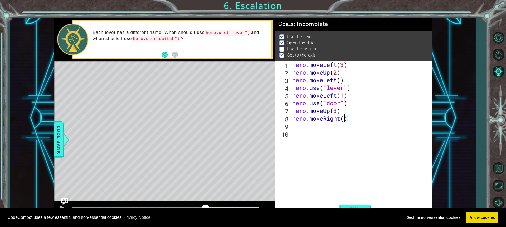
type textarea "hero.moveRight(3)"
click at [348, 207] on span "Run" at bounding box center [355, 208] width 21 height 5
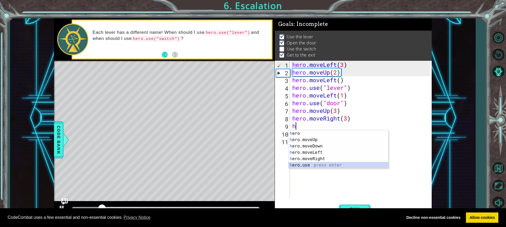
click at [312, 164] on div "h ero press enter h ero.moveUp press enter h ero.moveDown press enter h ero.mov…" at bounding box center [339, 155] width 100 height 51
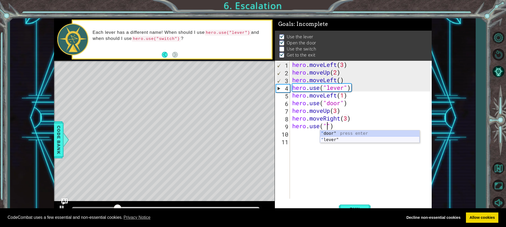
click at [334, 138] on div "" door" press enter " lever" press enter" at bounding box center [370, 142] width 100 height 25
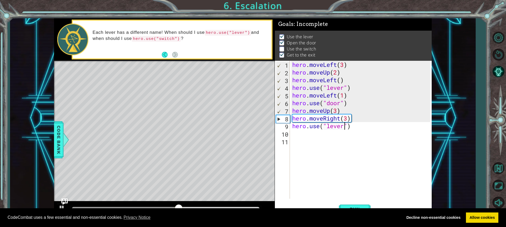
click at [347, 118] on div "hero . moveLeft ( 3 ) hero . moveUp ( 2 ) hero . moveLeft ( ) hero . use ( "lev…" at bounding box center [362, 137] width 142 height 153
type textarea "hero.moveRight(2)"
click at [339, 183] on div "hero . moveLeft ( 3 ) hero . moveUp ( 2 ) hero . moveLeft ( ) hero . use ( "lev…" at bounding box center [362, 137] width 142 height 153
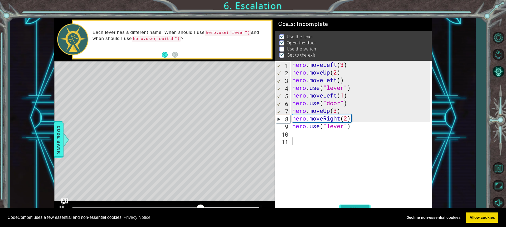
click at [351, 206] on span "Run" at bounding box center [355, 208] width 21 height 5
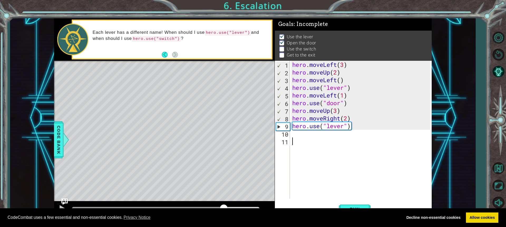
click at [224, 207] on div at bounding box center [166, 209] width 188 height 4
click at [359, 205] on button "Run" at bounding box center [355, 209] width 32 height 16
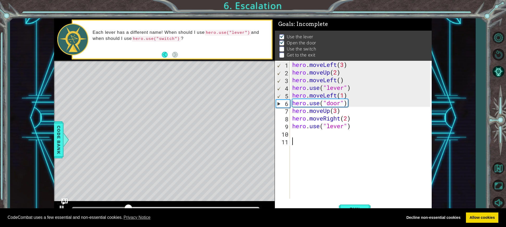
drag, startPoint x: 345, startPoint y: 127, endPoint x: 342, endPoint y: 127, distance: 2.9
click at [342, 127] on div "hero . moveLeft ( 3 ) hero . moveUp ( 2 ) hero . moveLeft ( ) hero . use ( "lev…" at bounding box center [362, 137] width 142 height 153
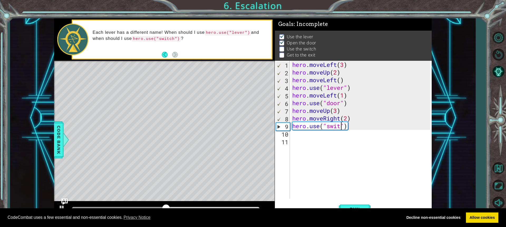
scroll to position [0, 2]
type textarea "hero.use("switch")"
click at [352, 205] on button "Run" at bounding box center [355, 209] width 32 height 16
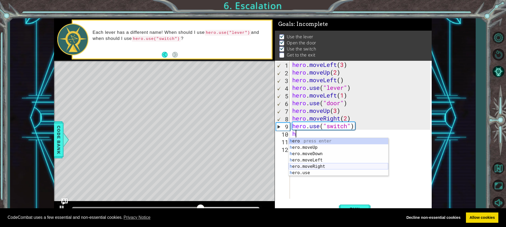
click at [323, 166] on div "h ero press enter h ero.moveUp press enter h ero.moveDown press enter h ero.mov…" at bounding box center [339, 163] width 100 height 51
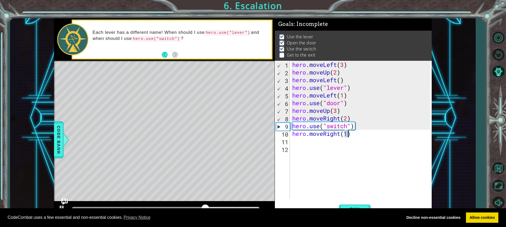
type textarea "hero.moveRight(1)"
click at [357, 208] on div "CodeCombat uses a few essential and non-essential cookies. Privacy Notice Decli…" at bounding box center [253, 217] width 506 height 19
click at [360, 204] on button "Run" at bounding box center [355, 209] width 32 height 16
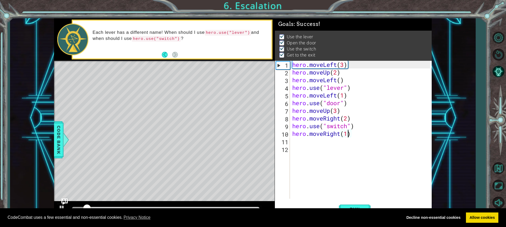
click at [226, 208] on body "Cookie Policy CodeCombat uses a few essential and non-essential cookies. Privac…" at bounding box center [253, 113] width 506 height 227
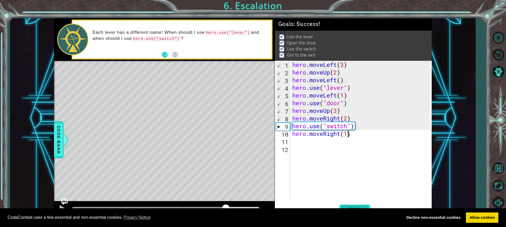
click at [345, 207] on span "Run" at bounding box center [355, 208] width 21 height 5
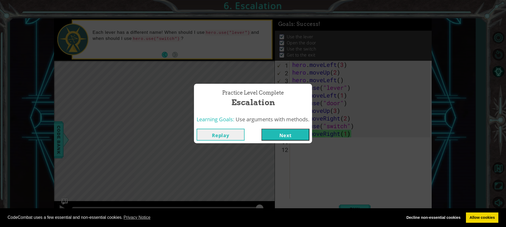
click at [299, 134] on button "Next" at bounding box center [286, 134] width 48 height 12
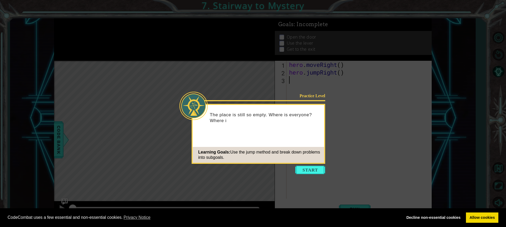
drag, startPoint x: 298, startPoint y: 170, endPoint x: 293, endPoint y: 171, distance: 5.2
click at [293, 171] on body "Cookie Policy CodeCombat uses a few essential and non-essential cookies. Privac…" at bounding box center [253, 113] width 506 height 227
click at [300, 168] on button "Start" at bounding box center [310, 169] width 30 height 8
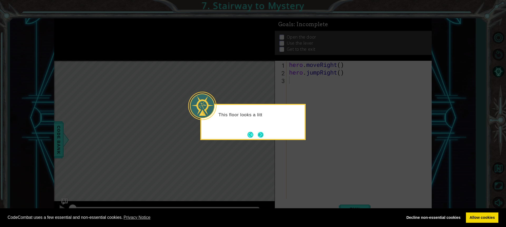
click at [261, 134] on button "Next" at bounding box center [261, 135] width 8 height 8
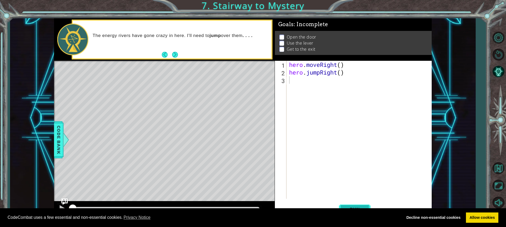
click at [355, 204] on button "Run" at bounding box center [355, 209] width 32 height 16
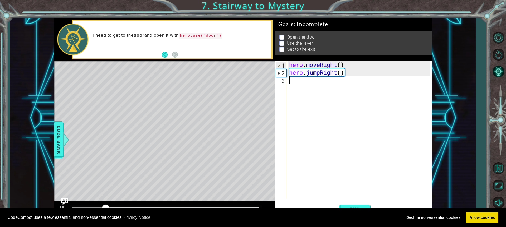
type textarea "h"
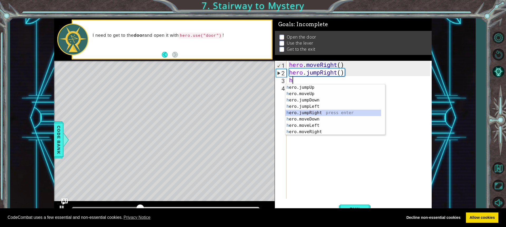
click at [316, 112] on div "h ero.jumpUp press enter h ero.moveUp press enter h ero.jumpDown press enter h …" at bounding box center [334, 115] width 96 height 63
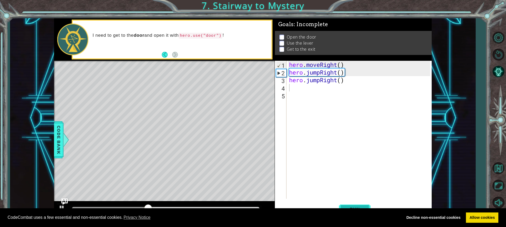
click at [349, 206] on span "Run" at bounding box center [355, 208] width 21 height 5
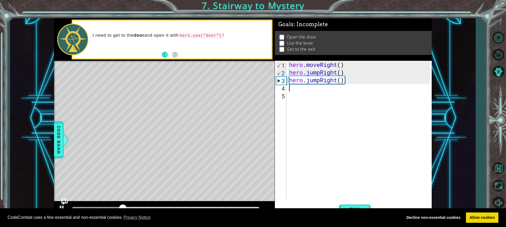
click at [336, 81] on div "hero . moveRight ( ) hero . jumpRight ( ) hero . jumpRight ( )" at bounding box center [360, 137] width 145 height 153
click at [337, 80] on div "hero . moveRight ( ) hero . jumpRight ( ) hero . jumpRight ( )" at bounding box center [360, 137] width 145 height 153
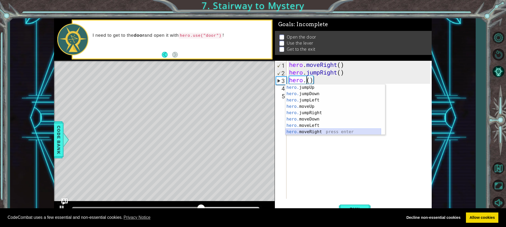
click at [314, 131] on div "hero. jumpUp press enter hero. jumpDown press enter hero. jumpLeft press enter …" at bounding box center [334, 115] width 96 height 63
type textarea "hero.moveRight(1)"
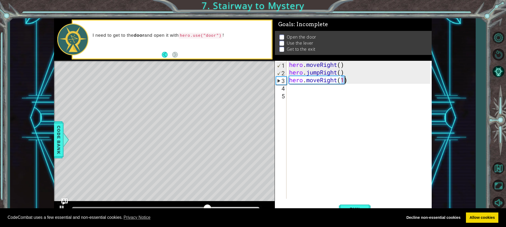
click at [358, 209] on div "CodeCombat uses a few essential and non-essential cookies. Privacy Notice Decli…" at bounding box center [253, 217] width 506 height 19
click at [351, 209] on body "Cookie Policy CodeCombat uses a few essential and non-essential cookies. Privac…" at bounding box center [253, 113] width 506 height 227
click at [349, 208] on body "Cookie Policy CodeCombat uses a few essential and non-essential cookies. Privac…" at bounding box center [253, 113] width 506 height 227
click at [352, 208] on div "CodeCombat uses a few essential and non-essential cookies. Privacy Notice Decli…" at bounding box center [253, 217] width 506 height 19
click at [355, 203] on button "Run" at bounding box center [355, 209] width 32 height 16
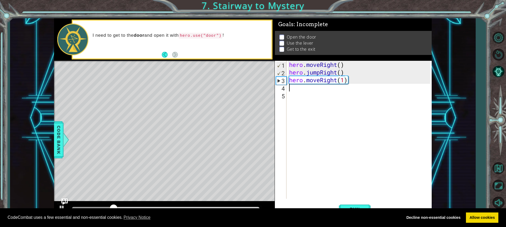
click at [295, 90] on div "hero . moveRight ( ) hero . jumpRight ( ) hero . moveRight ( 1 )" at bounding box center [360, 137] width 145 height 153
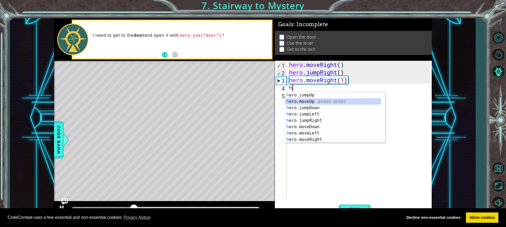
click at [307, 100] on div "h ero.jumpUp press enter h ero.moveUp press enter h ero.jumpDown press enter h …" at bounding box center [334, 123] width 96 height 63
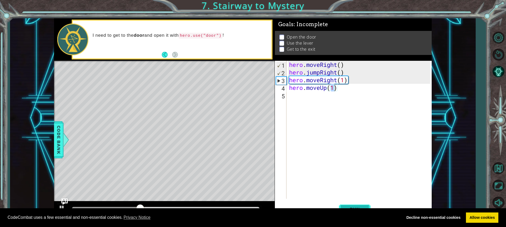
click at [355, 204] on button "Run" at bounding box center [355, 209] width 32 height 16
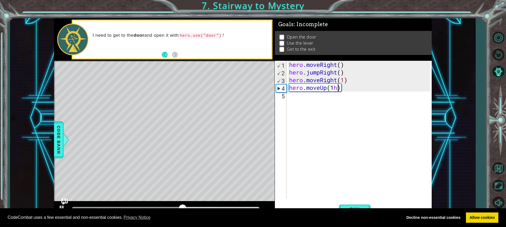
scroll to position [0, 2]
type textarea "hero.moveUp(1)"
click at [289, 96] on div "hero . moveRight ( ) hero . jumpRight ( ) hero . moveRight ( 1 ) hero . moveUp …" at bounding box center [360, 137] width 145 height 153
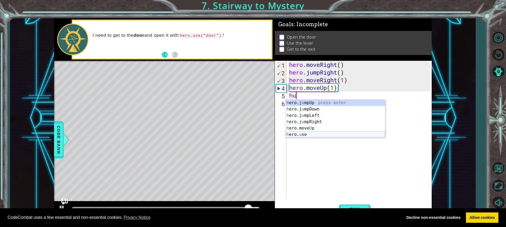
click at [305, 133] on div "h ero.j u mpUp press enter h ero.j u mpDown press enter h ero.j u mpLeft press …" at bounding box center [336, 124] width 100 height 51
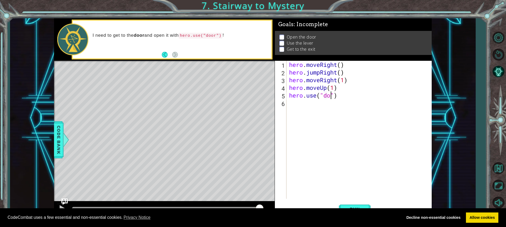
scroll to position [0, 2]
type textarea "hero.use("door")"
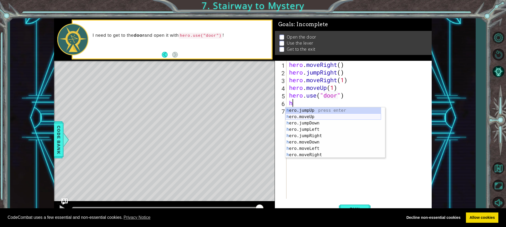
click at [319, 116] on div "h ero.jumpUp press enter h ero.moveUp press enter h ero.jumpDown press enter h …" at bounding box center [334, 138] width 96 height 63
type textarea "hero.moveUp(1)"
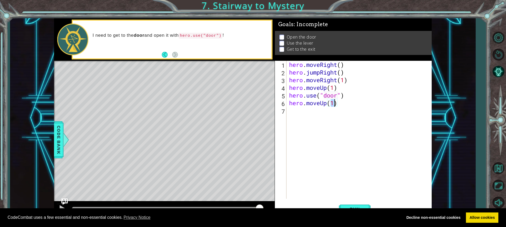
click at [316, 114] on div "hero . moveRight ( ) hero . jumpRight ( ) hero . moveRight ( 1 ) hero . moveUp …" at bounding box center [360, 137] width 145 height 153
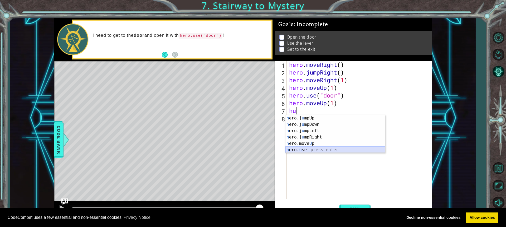
click at [315, 148] on div "h ero.j u mpUp press enter h ero.j u mpDown press enter h ero.j u mpLeft press …" at bounding box center [336, 140] width 100 height 51
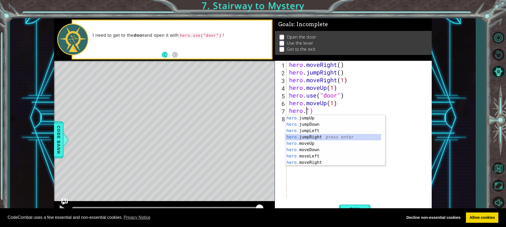
click at [322, 134] on div "hero. jumpUp press enter hero. jumpDown press enter hero. jumpLeft press enter …" at bounding box center [334, 146] width 96 height 63
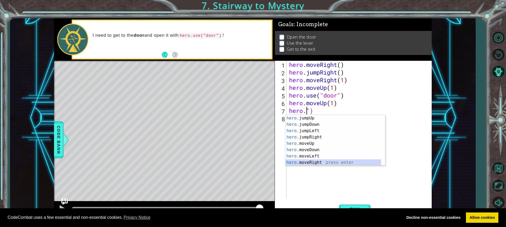
click at [326, 160] on div "hero. jumpUp press enter hero. jumpDown press enter hero. jumpLeft press enter …" at bounding box center [334, 146] width 96 height 63
type textarea "hero.moveRight(1)")"
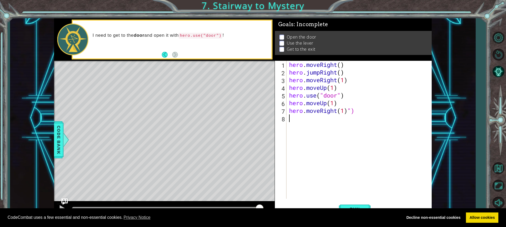
click at [314, 132] on div "hero . moveRight ( ) hero . jumpRight ( ) hero . moveRight ( 1 ) hero . moveUp …" at bounding box center [360, 137] width 145 height 153
type textarea "h"
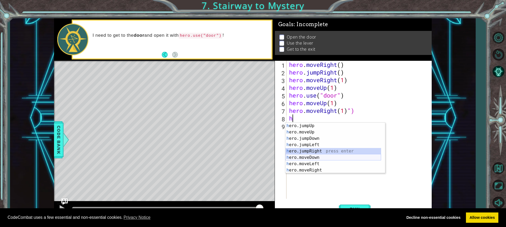
drag, startPoint x: 312, startPoint y: 151, endPoint x: 311, endPoint y: 155, distance: 3.8
click at [311, 155] on div "h ero.jumpUp press enter h ero.moveUp press enter h ero.jumpDown press enter h …" at bounding box center [334, 153] width 96 height 63
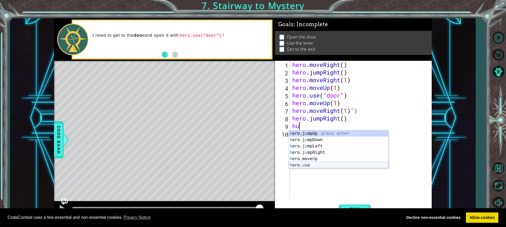
click at [310, 164] on div "h ero.j u mpUp press enter h ero.j u mpDown press enter h ero.j u mpLeft press …" at bounding box center [339, 155] width 100 height 51
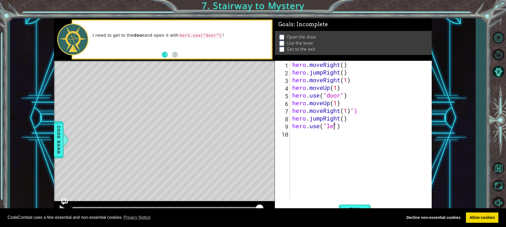
scroll to position [0, 2]
type textarea "hero.use("lever")"
click at [355, 203] on button "Run" at bounding box center [355, 209] width 32 height 16
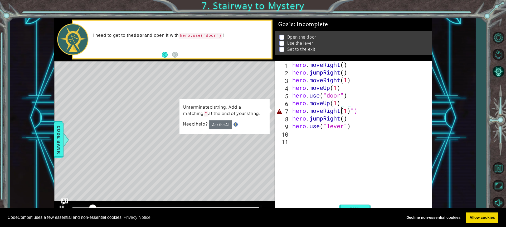
click at [340, 112] on div "hero . moveRight ( ) hero . jumpRight ( ) hero . moveRight ( 1 ) hero . moveUp …" at bounding box center [362, 137] width 142 height 153
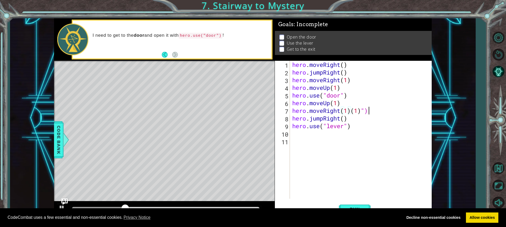
drag, startPoint x: 372, startPoint y: 109, endPoint x: 367, endPoint y: 109, distance: 4.5
click at [372, 110] on div "hero . moveRight ( ) hero . jumpRight ( ) hero . moveRight ( 1 ) hero . moveUp …" at bounding box center [362, 137] width 142 height 153
click at [358, 204] on button "Run" at bounding box center [355, 209] width 32 height 16
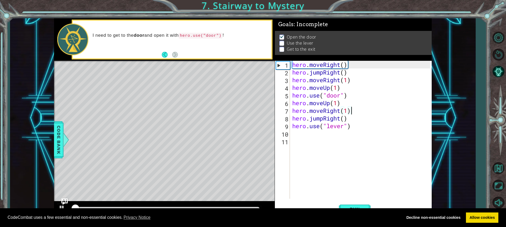
scroll to position [1, 0]
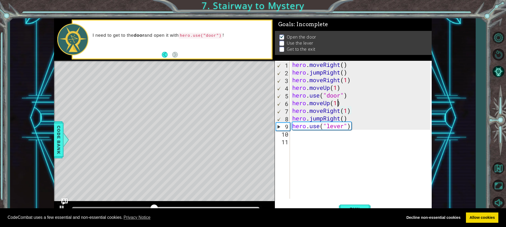
click at [336, 104] on div "hero . moveRight ( ) hero . jumpRight ( ) hero . moveRight ( 1 ) hero . moveUp …" at bounding box center [362, 137] width 142 height 153
click at [350, 202] on button "Run" at bounding box center [355, 209] width 32 height 16
drag, startPoint x: 351, startPoint y: 117, endPoint x: 352, endPoint y: 113, distance: 3.5
click at [350, 117] on div "hero . moveRight ( ) hero . jumpRight ( ) hero . moveRight ( 1 ) hero . moveUp …" at bounding box center [362, 137] width 142 height 153
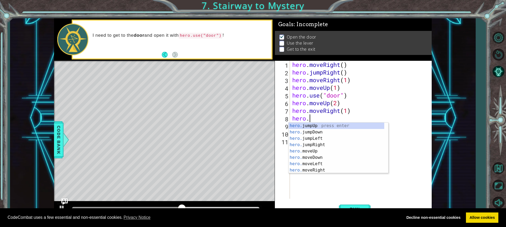
scroll to position [0, 1]
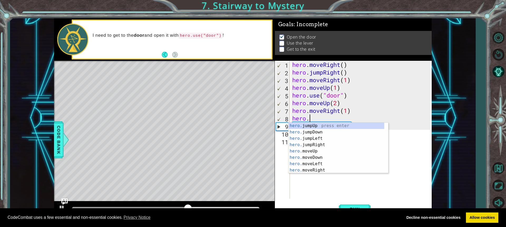
click at [341, 111] on div "hero . moveRight ( ) hero . jumpRight ( ) hero . moveRight ( 1 ) hero . moveUp …" at bounding box center [362, 137] width 142 height 153
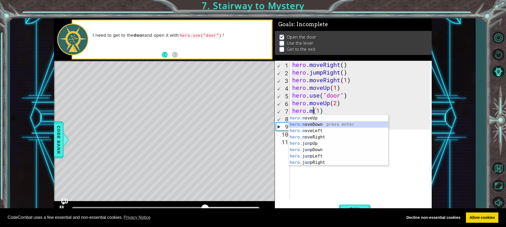
click at [324, 125] on div "hero.m oveUp press enter hero.m oveDown press enter hero.m oveLeft press enter …" at bounding box center [339, 146] width 100 height 63
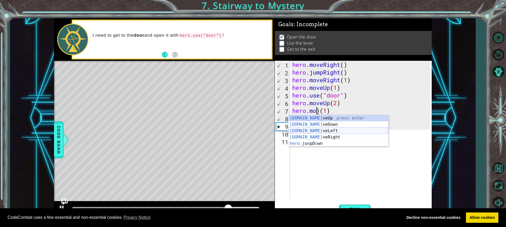
click at [333, 130] on div "[DOMAIN_NAME] veUp press enter [DOMAIN_NAME] veDown press enter [DOMAIN_NAME] v…" at bounding box center [339, 137] width 100 height 44
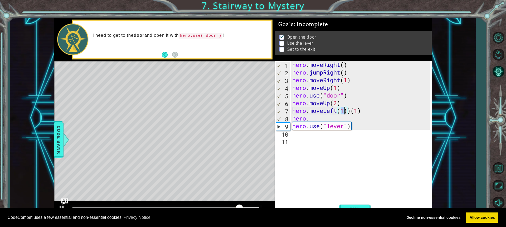
click at [329, 121] on div "hero . moveRight ( ) hero . jumpRight ( ) hero . moveRight ( 1 ) hero . moveUp …" at bounding box center [362, 137] width 142 height 153
type textarea "hero."
